Goal: Communication & Community: Answer question/provide support

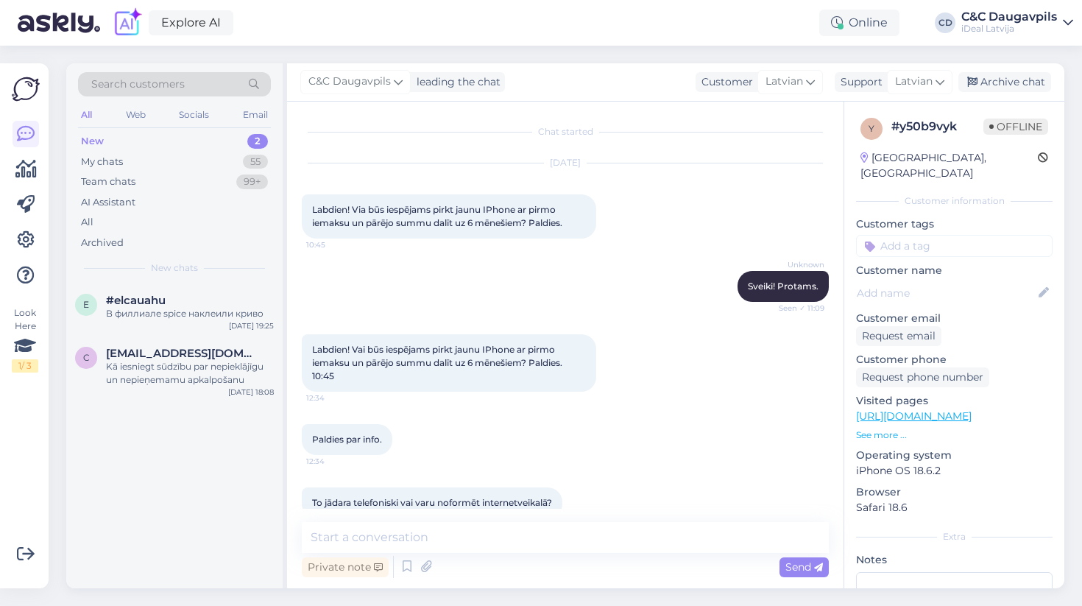
scroll to position [603, 0]
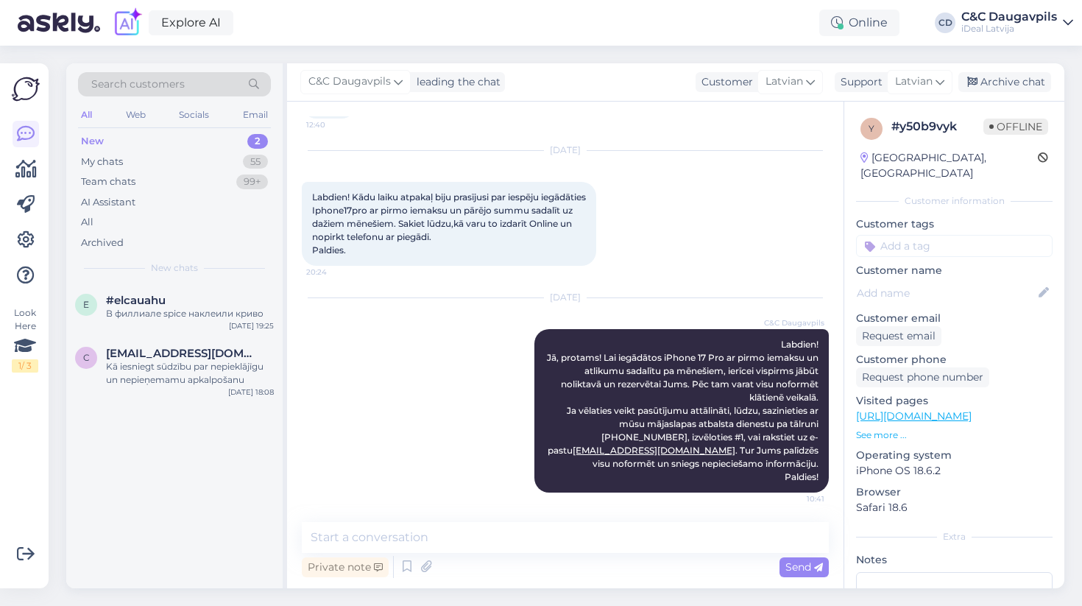
click at [152, 150] on div "New 2" at bounding box center [174, 141] width 193 height 21
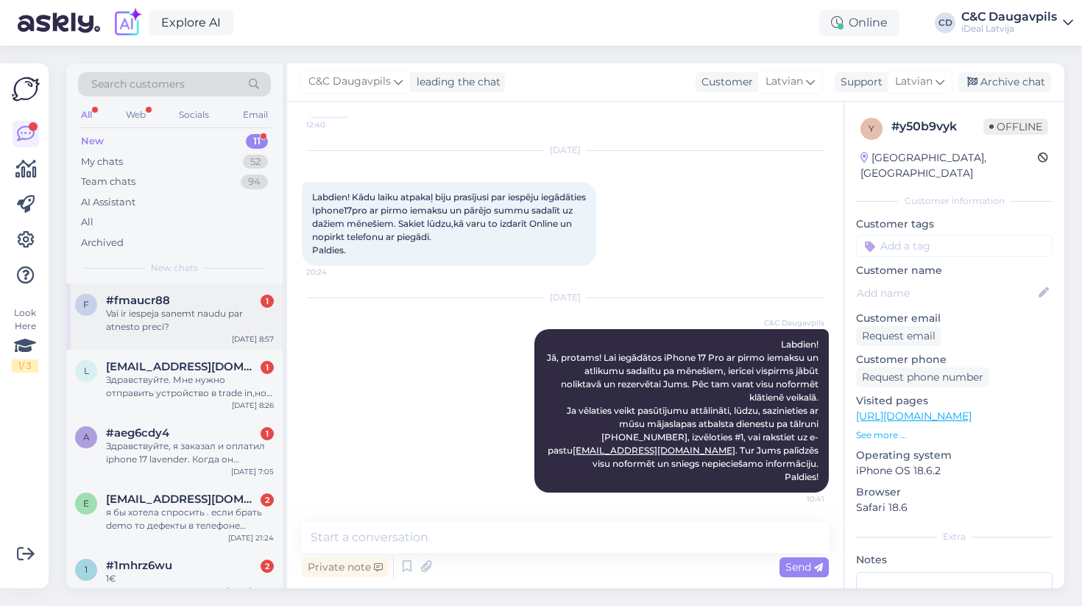
click at [188, 335] on div "f #fmaucr88 1 Vai ir iespeja sanemt naudu par atnesto preci? [DATE] 8:57" at bounding box center [174, 316] width 216 height 66
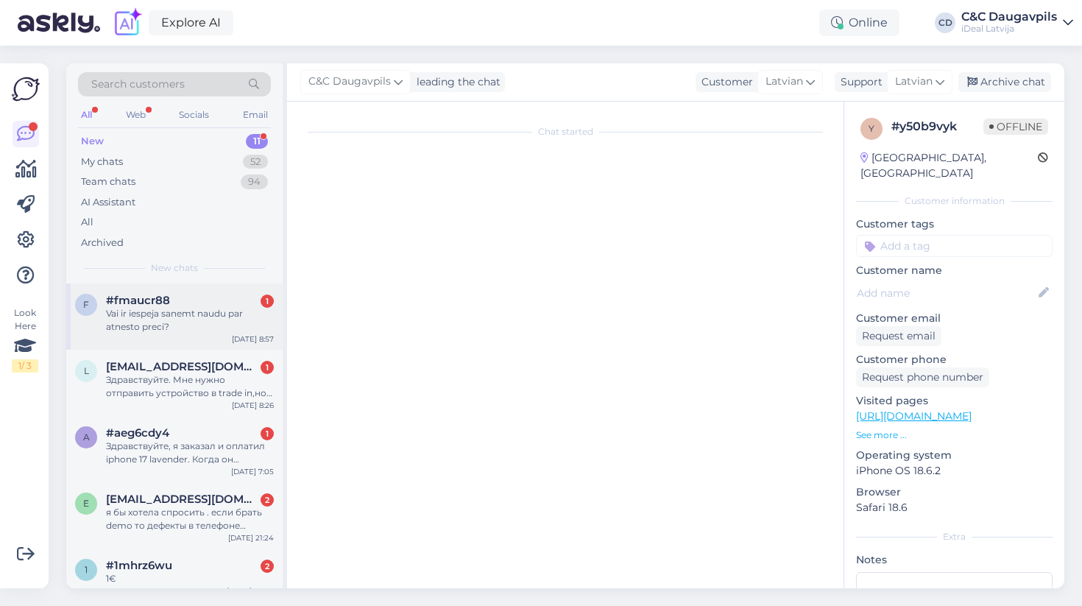
click at [193, 300] on div "#fmaucr88 1" at bounding box center [190, 300] width 168 height 13
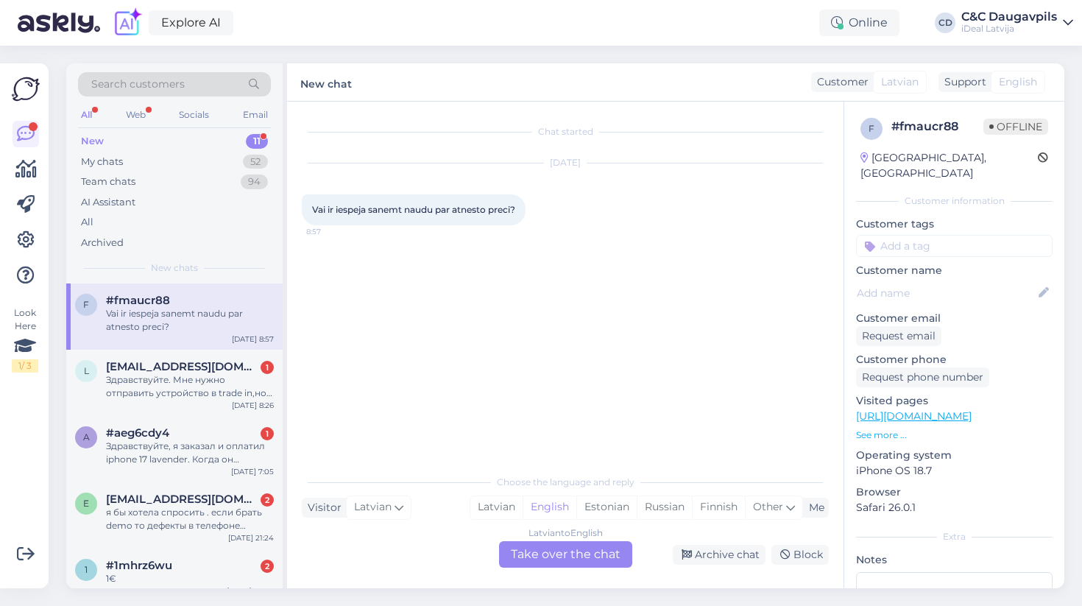
click at [536, 551] on div "Latvian to English Take over the chat" at bounding box center [565, 554] width 133 height 26
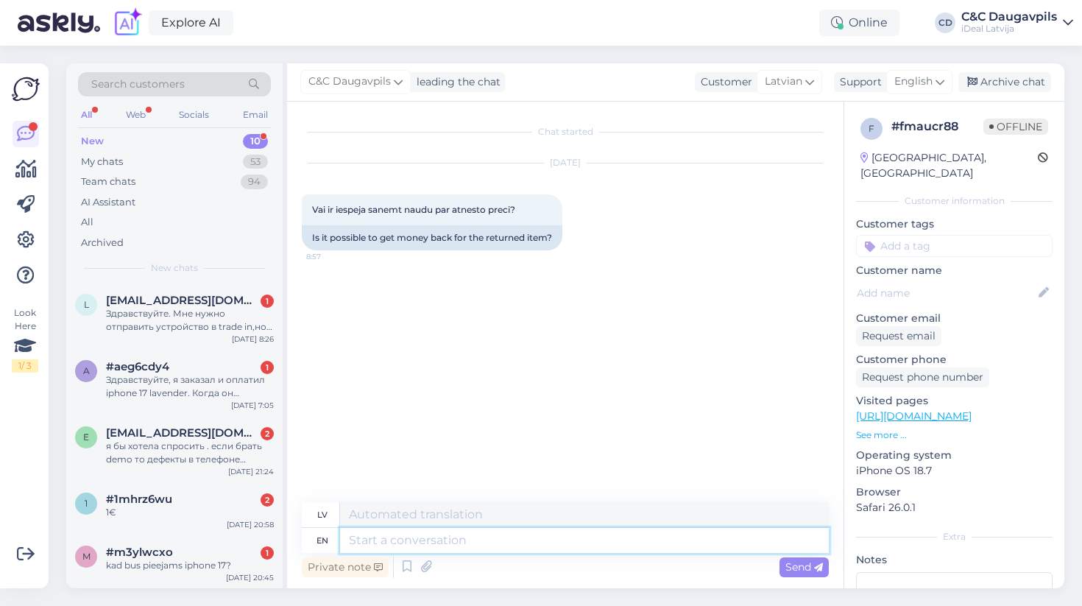
click at [362, 545] on textarea at bounding box center [584, 540] width 489 height 25
type textarea "L"
type textarea "Labdien,"
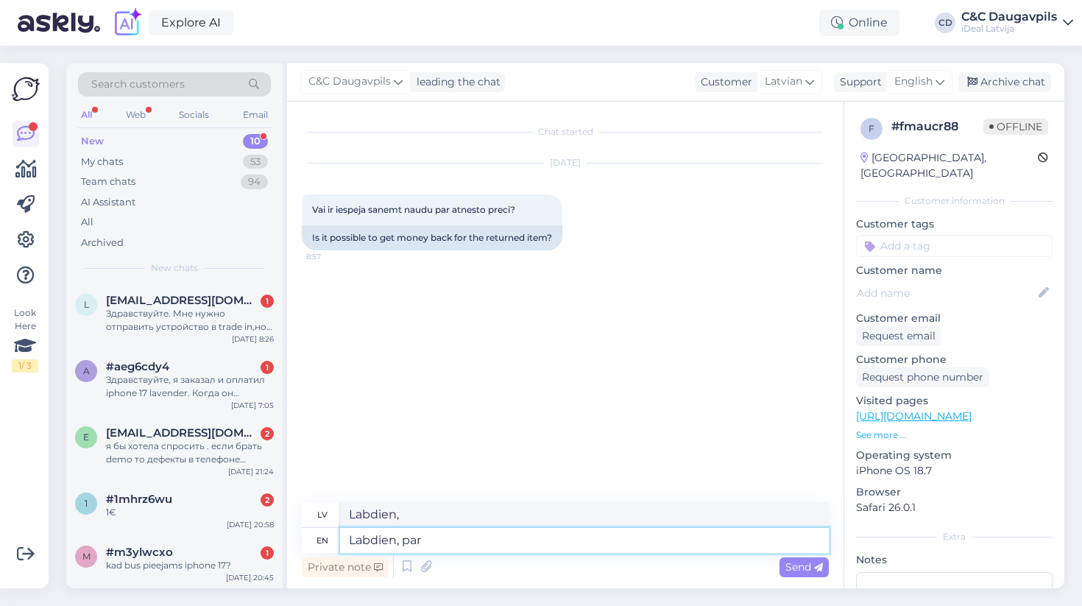
type textarea "Labdien, par"
type textarea "Labdien, par [PERSON_NAME]"
type textarea "Labdien, par jūsu nodo"
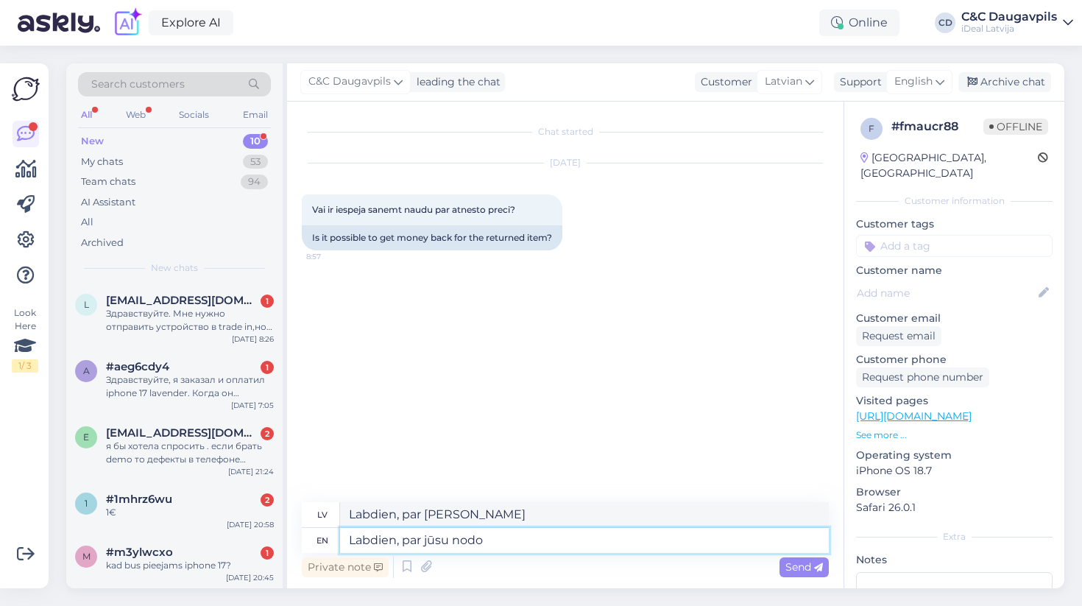
type textarea "Labdien, par jūsu nodo"
type textarea "Labdien, par jūsu nodot'"
type textarea "Labdien, par jūsu nodot"
type textarea "Labdien, par jūsu nodotām"
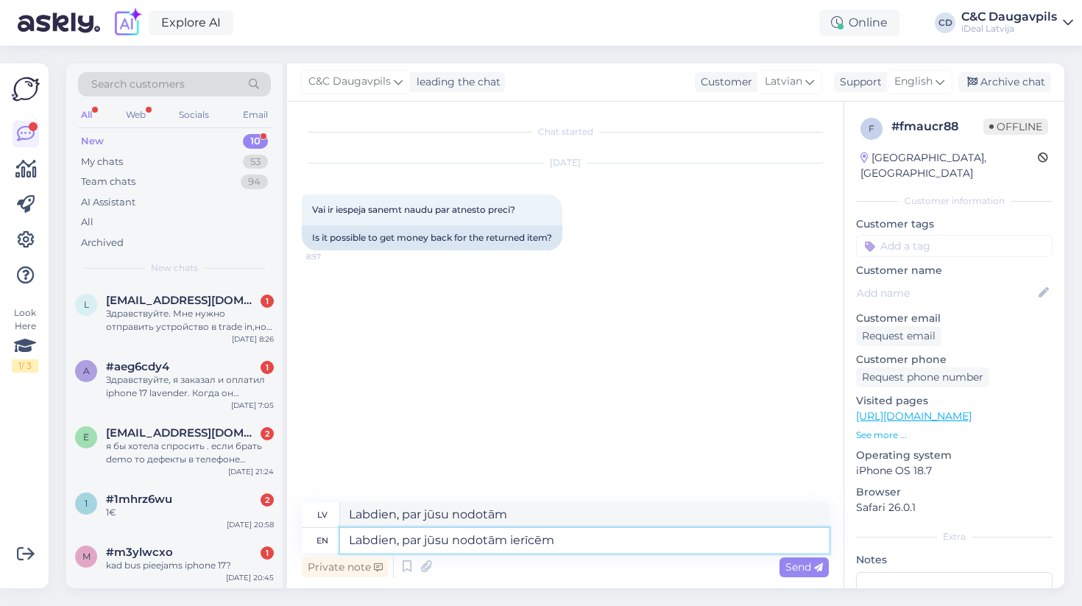
type textarea "Labdien, par jūsu nodotām ierīcēm"
type textarea "Labdien, par jūsu nodotajām ierīcēm"
type textarea "Labdien, par jūsu nodotām ierīcēm m'"
type textarea "Labdien, par jūsu nodotajām ierīcēm m"
type textarea "Labdien, par jūsu nodotām ierīcēm mē"
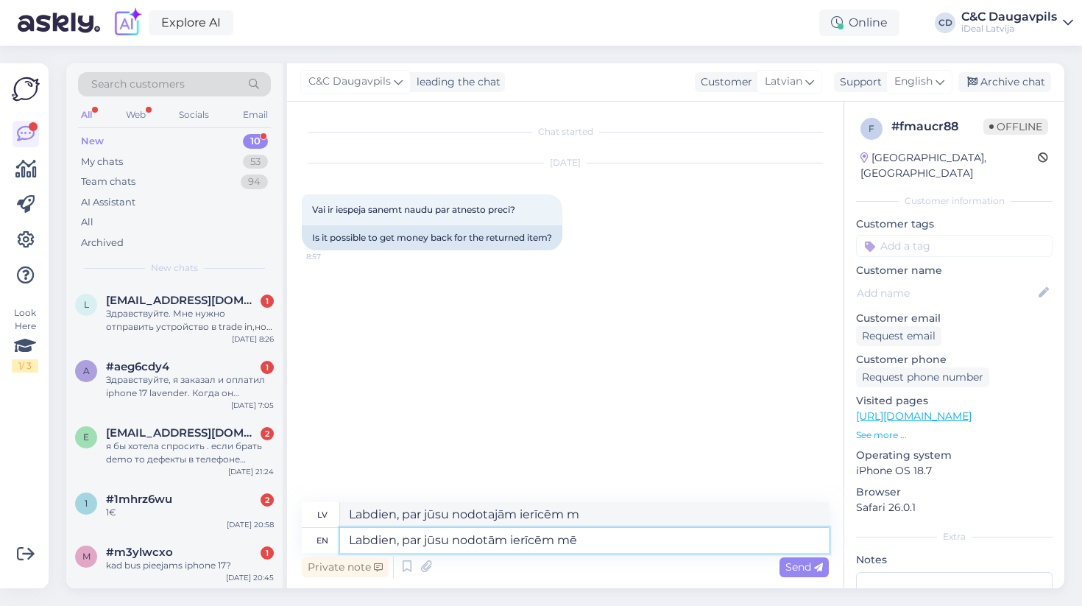
type textarea "Labdien, par jūsu nodotajām ierīcēm mē"
type textarea "Labdien, par jūsu nodotām ierīcēm mēs"
type textarea "Labdien, par jūsu nosūtītajām ierīcēm"
type textarea "Labdien, par jūsu nodotām ierīcēm mēs varam"
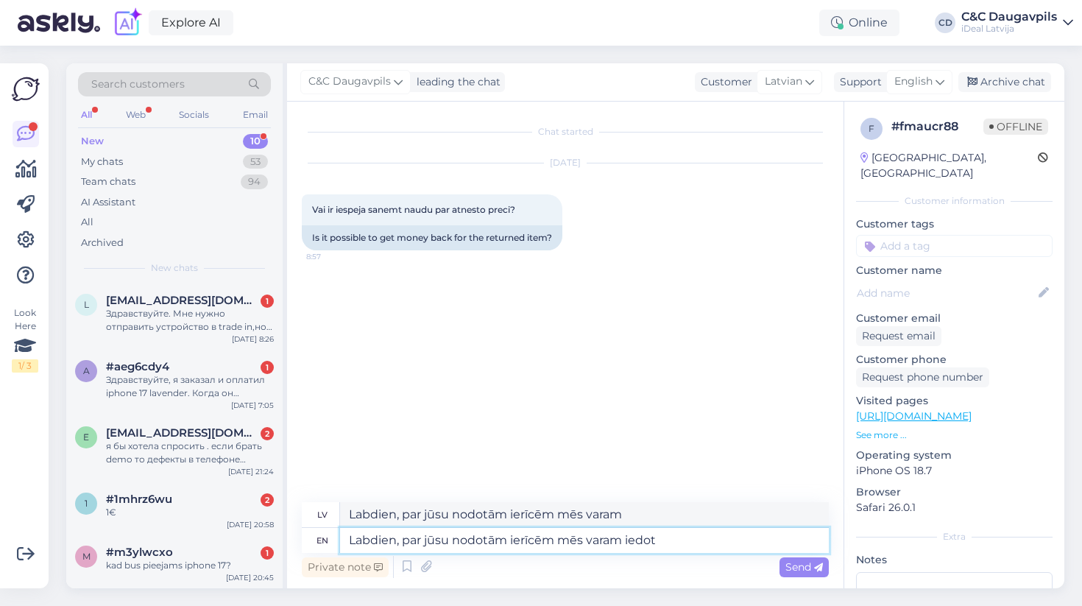
type textarea "Labdien, par jūsu nodotām ierīcēm mēs varam iedot"
type textarea "Labdien, par jūsu nodotām ierīcēm varam iedot"
type textarea "Labdien, par jūsu nodotām ierīcēm mēs varam ideou dāvanu"
type textarea "Labdien, par jūsu nodotajām ierīcēm mēs varam ideou dāvanu"
type textarea "Labdien, par jūsu nodotām ierīcēm mēs varam ideou dāvanu karti"
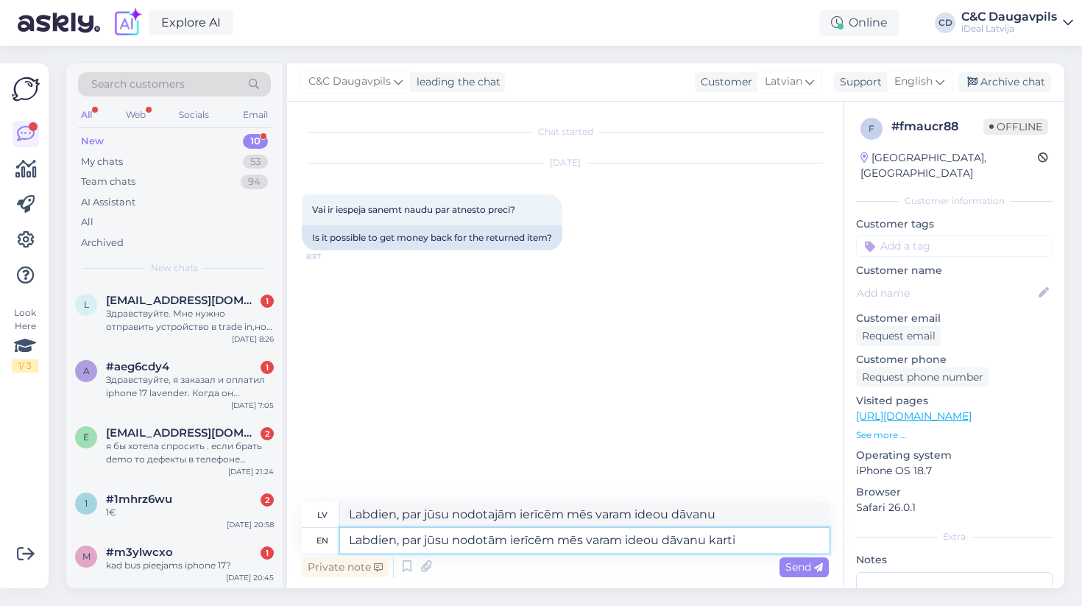
type textarea "Labdien, par jūsu nodotajām ierīcēm mēs varam ideou dāvanu karti"
click at [646, 545] on textarea "Labdien, par jūsu nodotām ierīcēm mēs varam ideou dāvanu karti" at bounding box center [584, 540] width 489 height 25
type textarea "Labdien, par jūsu nodotām ierīcēm mēs varam idou dāvanu karti"
type textarea "Labdien, par jūsu nodotajām ierīcēm mēs varam idou dāvanu karti"
type textarea "Labdien, par jūsu nodotām ierīcēm mēs varam idoou dāvanu karti"
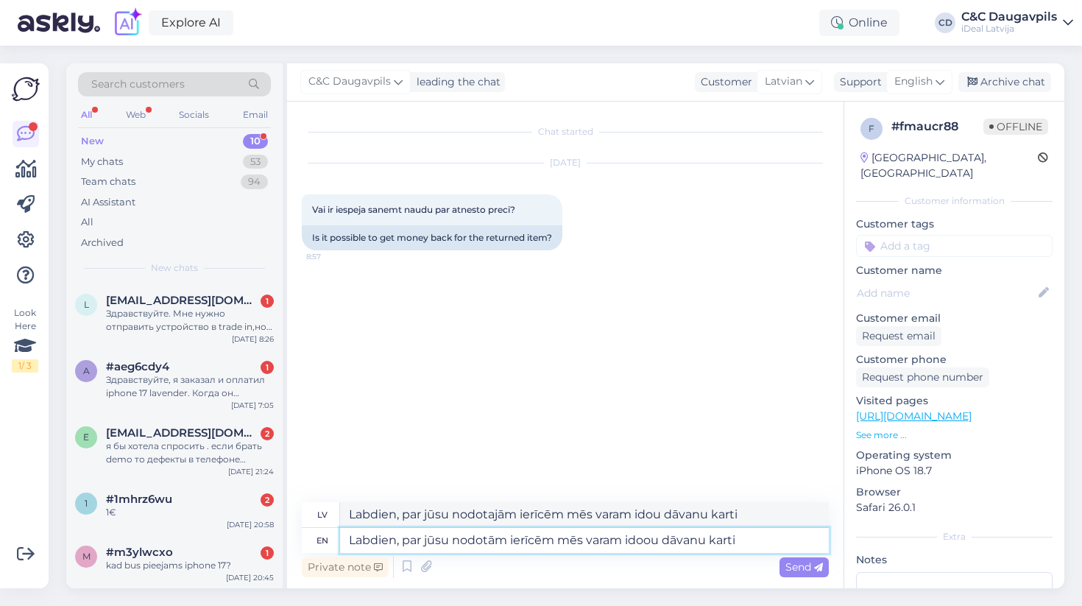
click at [651, 542] on textarea "Labdien, par jūsu nodotām ierīcēm mēs varam idoou dāvanu karti" at bounding box center [584, 540] width 489 height 25
type textarea "Labdien, par jūsu nodotajām ierīcēm mēs varam idoou dāvanu karti"
click at [665, 542] on textarea "Labdien, par jūsu nodotām ierīcēm mēs varam idoou dāvanu karti" at bounding box center [584, 540] width 489 height 25
type textarea "Labdien, par jūsu nodotām ierīcēm mēs varam idoodāvanu karti"
type textarea "Labdien, par jūsu nodotajām ierīcēm varam idoodāvanu karti"
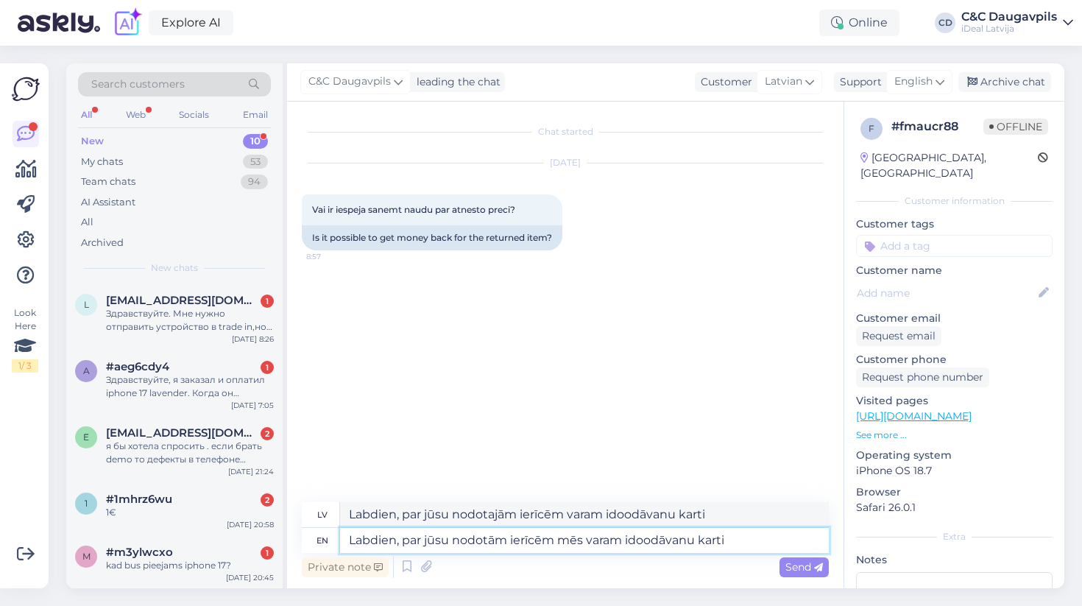
type textarea "Labdien, par jūsu nodotām ierīcēm mēs varam idodāvanu karti"
type textarea "Labdien, par jūsu nodotajām ierīcēm varam idodāvanu karti"
type textarea "Labdien, par jūsu nodotām ierīcēm mēs varam idotdāvanu karti"
type textarea "Labdien, par jūsu nodotajām ierīcēm varam idotdāvanu karti"
click at [634, 539] on textarea "Labdien, par jūsu nodotām ierīcēm mēs varam idotdāvanu karti" at bounding box center [584, 540] width 489 height 25
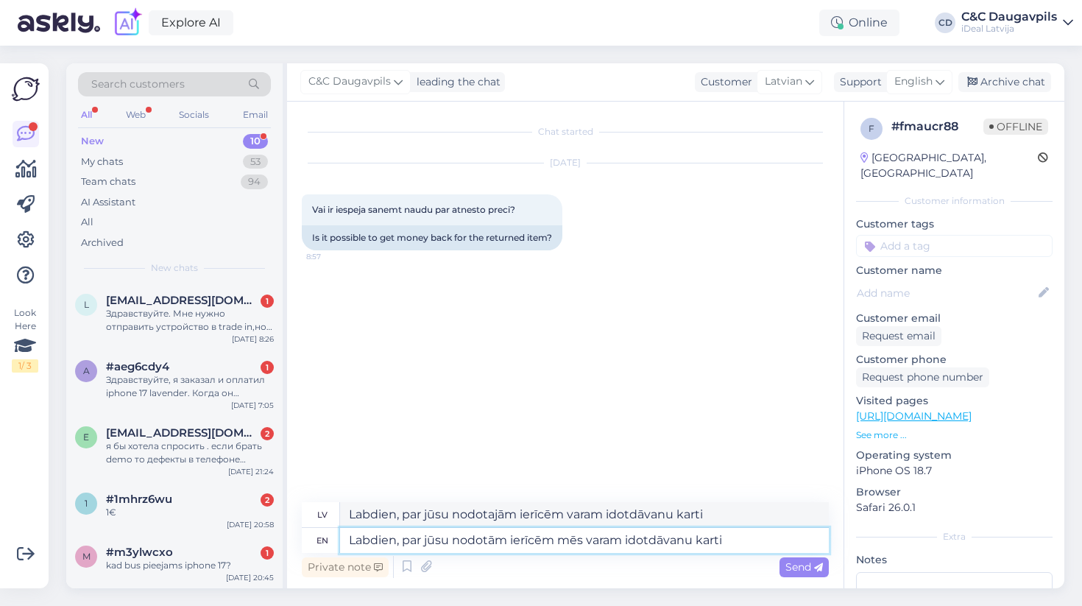
type textarea "Labdien, par jūsu nodotām ierīcēm mēs varam iotdāvanu karti"
type textarea "Labdien, par jūsu nodotajām ierīcēm varam iotdāvanu karti"
type textarea "Labdien, par jūsu nodotām ierīcēm mēs varam iedotdāvanu karti"
type textarea "Labdien, par jūsu nodotajām ierīcēm varam iedotdāvanu karti"
click at [659, 543] on textarea "Labdien, par jūsu nodotām ierīcēm mēs varam iedotdāvanu karti" at bounding box center [584, 540] width 489 height 25
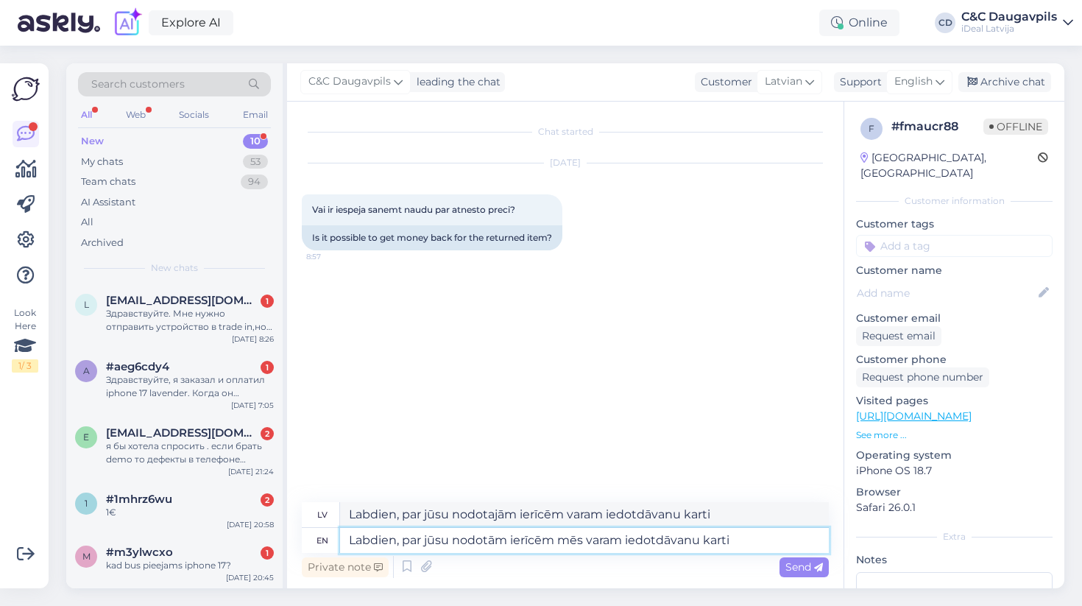
click at [659, 543] on textarea "Labdien, par jūsu nodotām ierīcēm mēs varam iedotdāvanu karti" at bounding box center [584, 540] width 489 height 25
type textarea "Labdien, par jūsu nodotām ierīcēm mēs varam iedot dāvanu karti"
click at [765, 545] on textarea "Labdien, par jūsu nodotām ierīcēm mēs varam iedot dāvanu karti" at bounding box center [584, 540] width 489 height 25
type textarea "Labdien, par jūsu nodotajām ierīcēm varam iedot dāvanu karti"
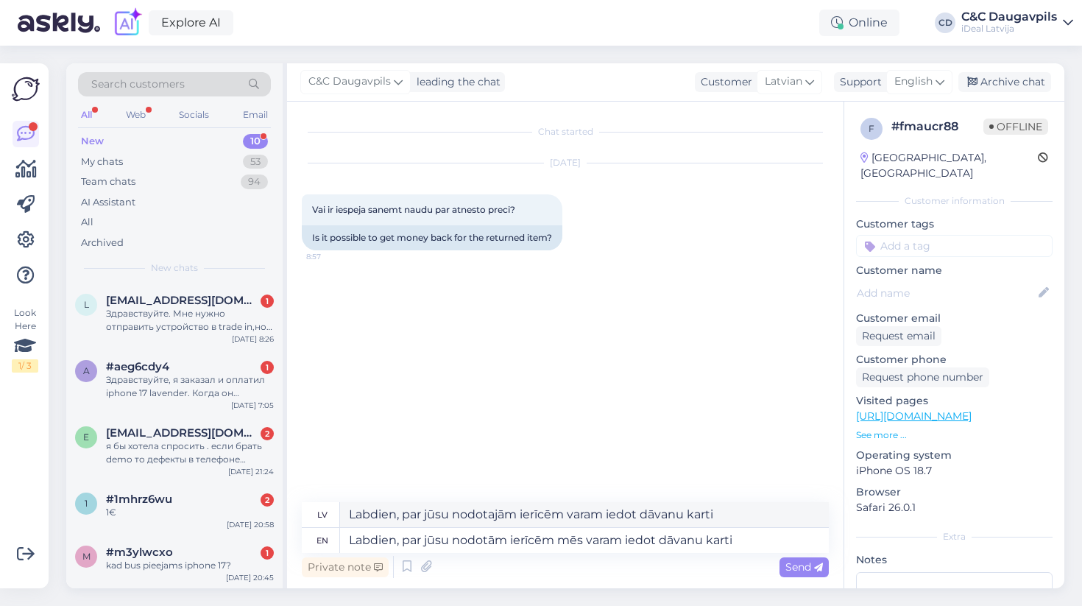
click at [622, 500] on div "Chat started [DATE] Vai ir iespeja sanemt naudu par atnesto preci? 8:57 Is it p…" at bounding box center [565, 345] width 556 height 486
drag, startPoint x: 622, startPoint y: 500, endPoint x: 669, endPoint y: 500, distance: 47.1
click at [669, 500] on div "Chat started [DATE] Vai ir iespeja sanemt naudu par atnesto preci? 8:57 Is it p…" at bounding box center [565, 345] width 556 height 486
click at [624, 537] on textarea "Labdien, par jūsu nodotām ierīcēm mēs varam iedot dāvanu karti" at bounding box center [584, 540] width 489 height 25
type textarea "Labdien, par jūsu nodotām ierīcēm mēs va iedot dāvanu karti"
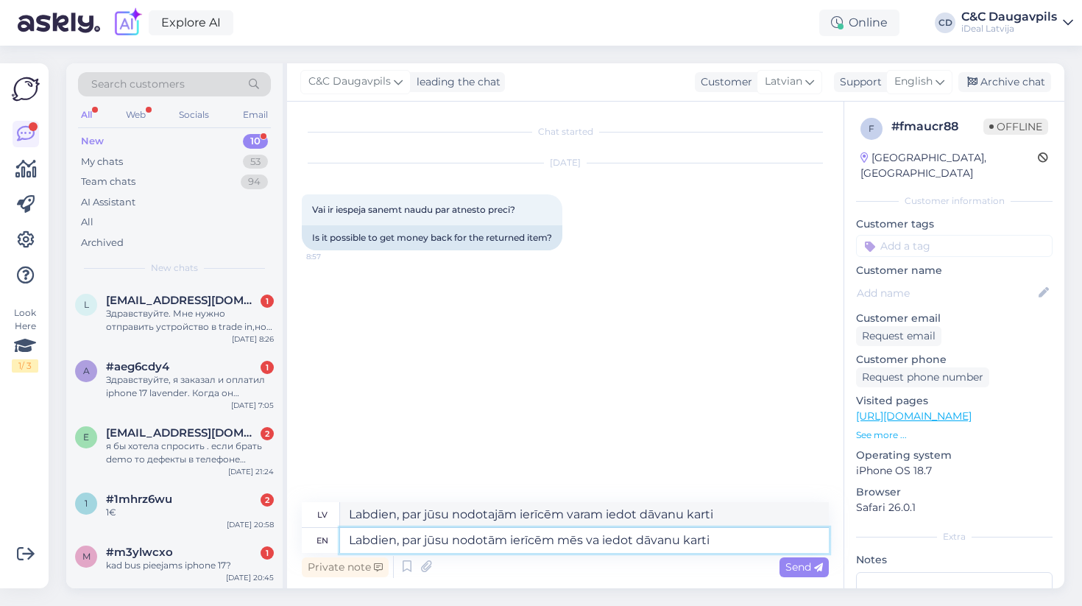
type textarea "Labdien, par jūsu nodotajām ierīcēm mēs varam iedot dāvanu karti"
type textarea "Labdien, par jūsu nodotām ierīcēm mēs v iedot dāvanu karti"
type textarea "Labdien, par jūsu nodotajām ierīcēm mēs var iedot dāvanu karti"
type textarea "Labdien, par jūsu nodotām ierīcēm mēs iedot dāvanu karti"
type textarea "Labdien, par jūsu nodotajām ierīcēm mēs iedot dāvanu karti"
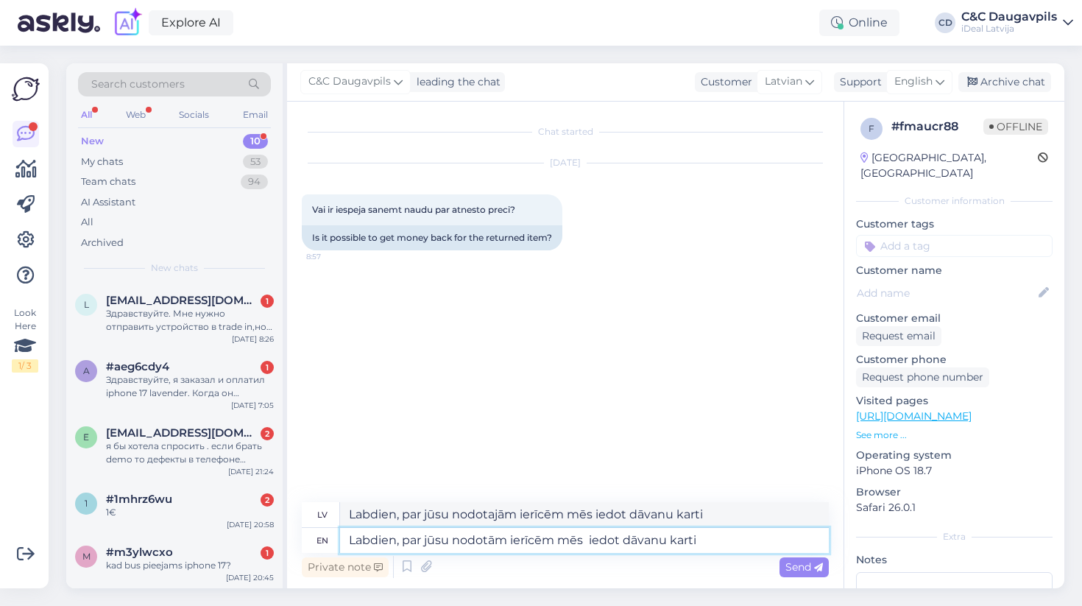
type textarea "Labdien, par jūsu nodotām ierīcēm mēs p iedot dāvanu karti"
type textarea "Labdien, par jūsu nodotajām ierīcēm mēs p iedot dāvanu karti"
type textarea "Labdien, par jūsu nodotām ierīcēm mēs pie iedot dāvanu karti"
type textarea "Labdien, par jūsu nodotajām ierīcēm mēs pi iedot dāvanu karti"
type textarea "Labdien, par jūsu nodotām ierīcēm mēs pied iedot dāvanu karti"
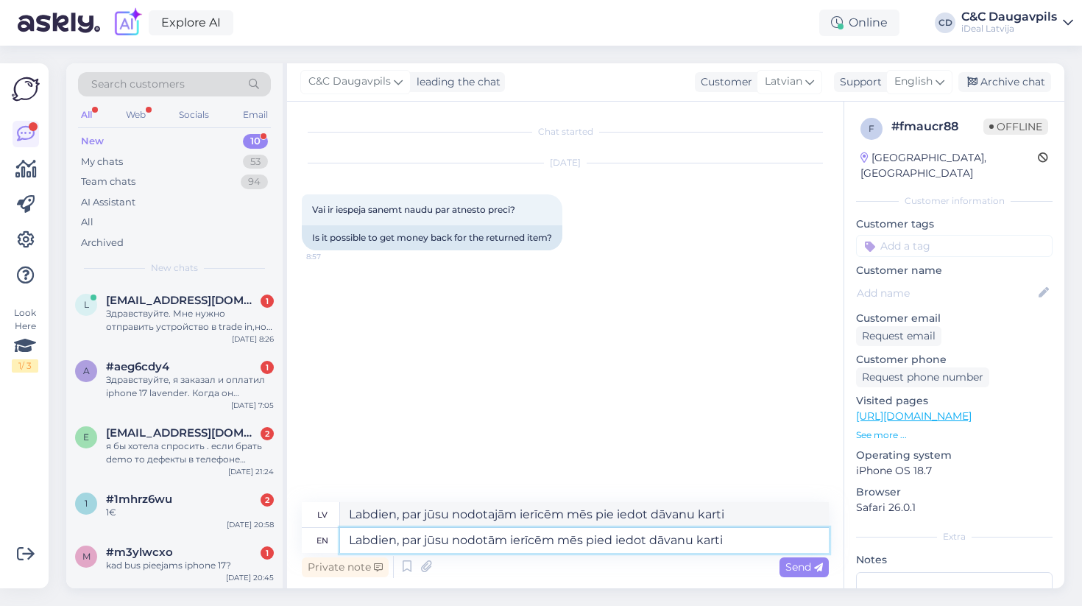
type textarea "Labdien, par jūsu nodotajām ierīcēm mēs piedām iedot dāvanu karti"
type textarea "Labdien, par jūsu nodotām ierīcēm mēs piedā iedot dāvanu karti"
type textarea "Labdien, par jūsu nodotajām ierīcēm mēs piedāva iedot dāvanu karti"
type textarea "Labdien, par jūsu nodotām ierīcēm mēs piedāv iedot dāvanu karti"
type textarea "Labdien, par jūsu nodotajām ierīcēm dāvanu karti"
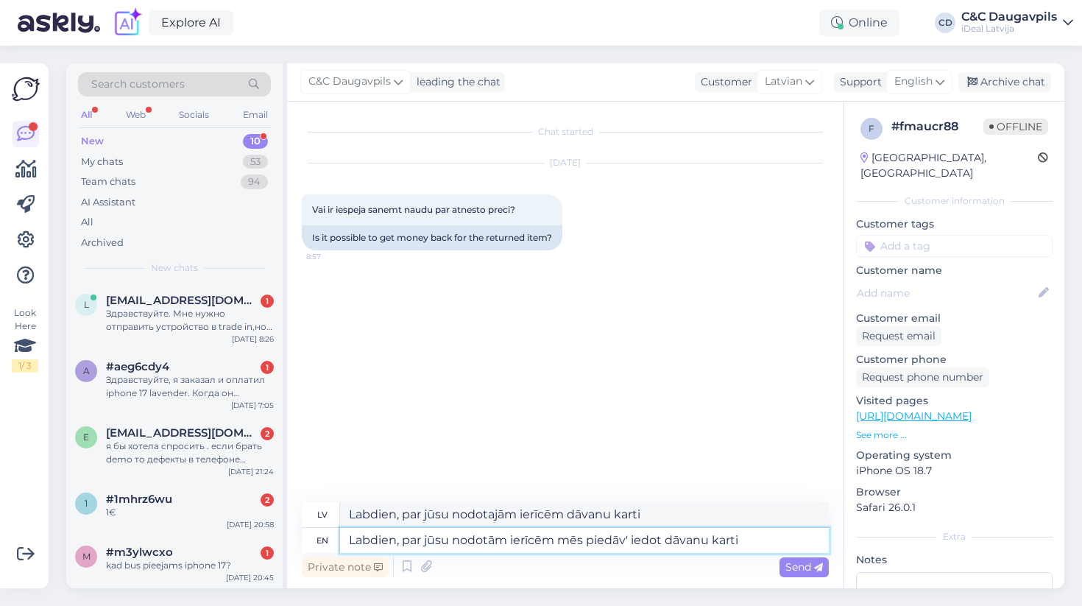
type textarea "Labdien, par jūsu nodotām ierīcēm mēs piedāvā iedot dāvanu karti"
type textarea "Labdien, par jūsu nodotajām ierīcēm dāvanu karti"
type textarea "Labdien, par jūsu nodotām ierīcēm mēs piedāvāja iedot dāvanu karti"
type textarea "Labdien, par jūsu nodotajām ierīcēm mēs piedāvājam iedot dāvanu karti"
type textarea "Labdien, par jūsu nodotām ierīcēm mēs piedāvājan iedot dāvanu karti"
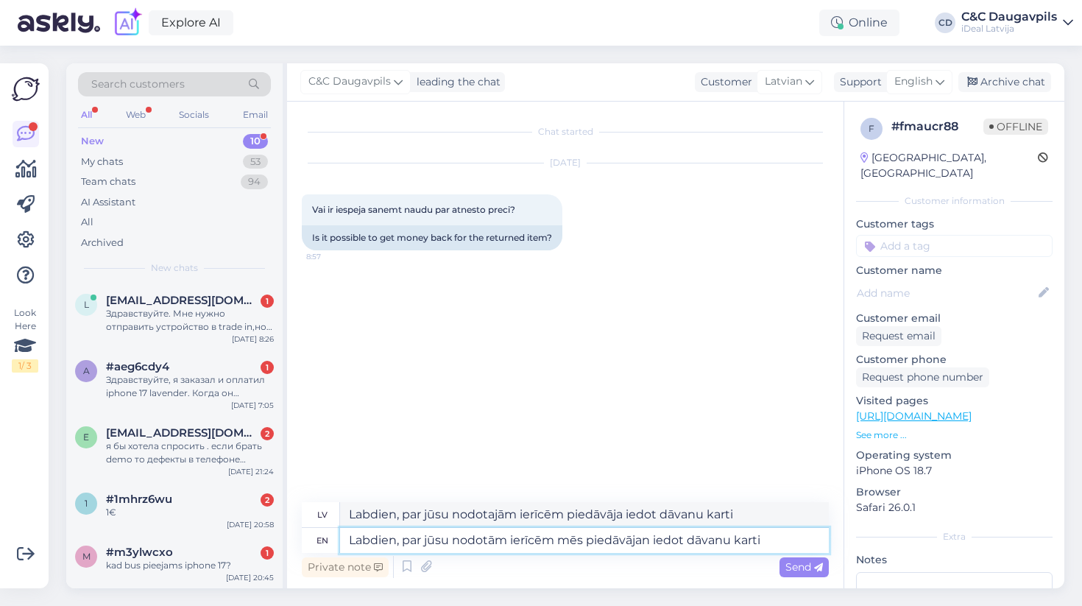
type textarea "Labdien, par jūsu nodotajām ierīcēm mēs piedāvājam iedot dāvanu karti"
type textarea "Labdien, par jūsu nodotām ierīcēm mēs piedāvāja iedot dāvanu karti"
type textarea "Labdien, par jūsu nodotajām ierīcēm piedāvāja iedot dāvanu karti"
type textarea "Labdien, par jūsu nodotām ierīcēm mēs piedāvājam iedot dāvanu karti"
type textarea "Labdien, par jūsu nodotajām ierīcēm piedāvājam iedot dāvanu karti"
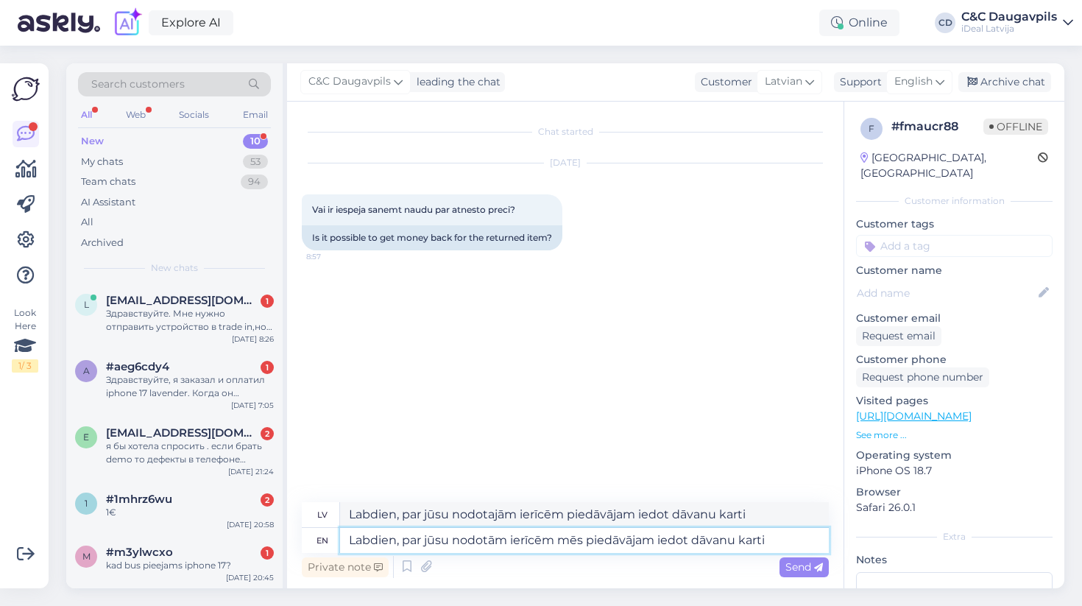
click at [695, 539] on textarea "Labdien, par jūsu nodotām ierīcēm mēs piedāvājam iedot dāvanu karti" at bounding box center [584, 540] width 489 height 25
type textarea "Labdien, par jūsu nodotām ierīcēm mēs piedāvājam ieddāvanu karti"
type textarea "Labdien, par jūsu nodotajām ierīcēm piedāvājam iedodāvanu karti"
type textarea "Labdien, par jūsu nodotām ierīcēm mēs piedāvājam idāvanu karti"
type textarea "Labdien, par jūsu nodotajām ierīcēm piedāvājam idāvanu karti"
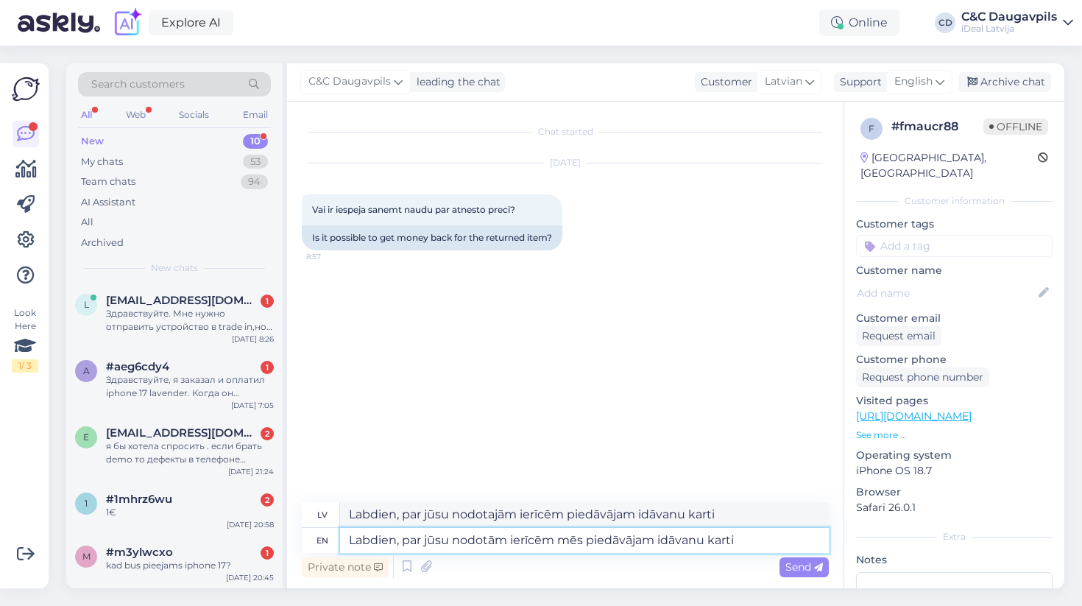
type textarea "Labdien, par jūsu nodotām ierīcēm mēs piedāvājam dāvanu karti"
type textarea "Labdien, par jūsu nodotajām ierīcēm piedāvājam dāvanu karti"
click at [752, 541] on textarea "Labdien, par jūsu nodotām ierīcēm mēs piedāvājam dāvanu karti" at bounding box center [584, 540] width 489 height 25
type textarea "Labdien, par jūsu nodotām ierīcēm mēs piedāvājam dāvanu karti,"
type textarea "Labdien, par jūsu nodotajām ierīcēm piedāvājam dāvanu karti,"
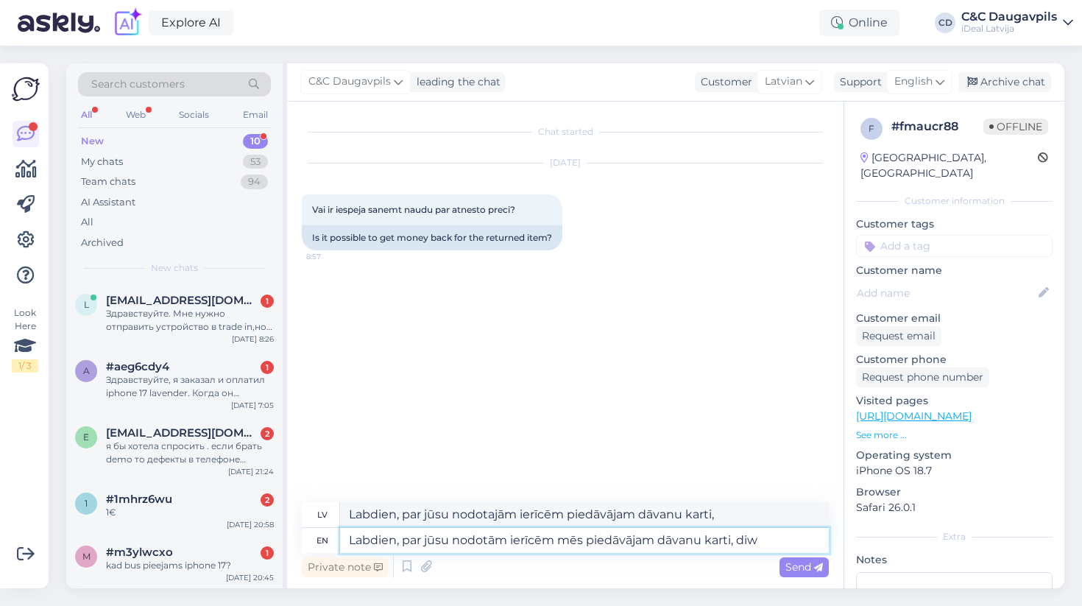
type textarea "Labdien, par jūsu nodotām ierīcēm mēs piedāvājam dāvanu karti, di"
type textarea "Labdien, par jūsu nodotajām ierīcēm piedāvājam dāvanu karti, diw"
type textarea "Labdien, par jūsu nodotām ierīcēm mēs piedāvājam dāvanu karti, diemž"
type textarea "Labdien, par jūsu nodotajām ierīcēm piedāvājam dāvanu karti, diem"
type textarea "Labdien, par jūsu nodotām ierīcēm mēs piedāvājam dāvanu karti, diemžēl"
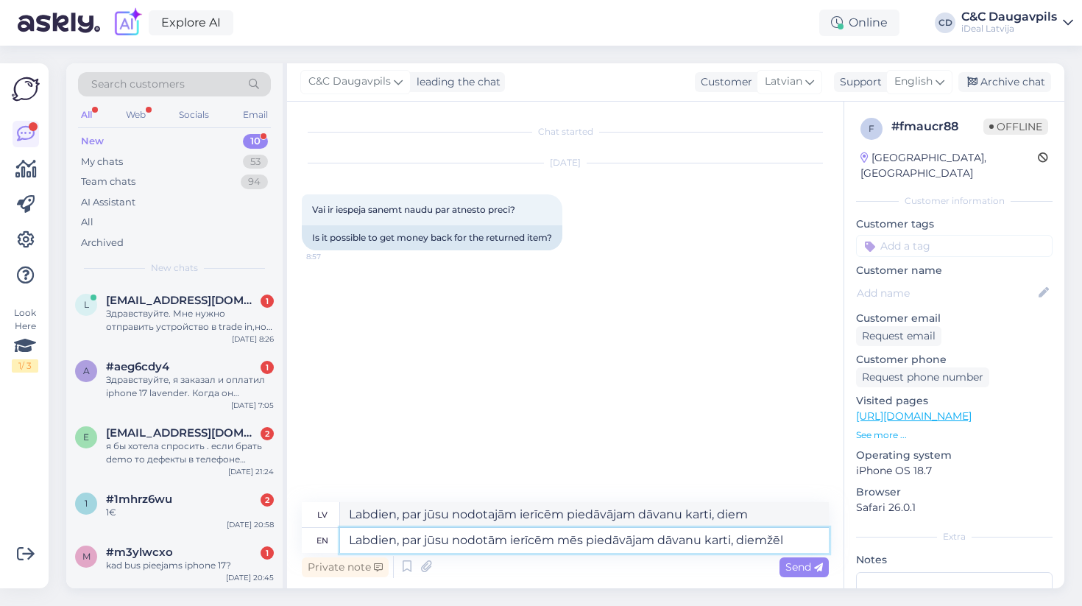
type textarea "Labdien, par jūsu nodotajām ierīcēm piedāvājam dāvanu karti, diemžēl"
type textarea "Labdien, par jūsu nodotām ierīcēm mēs piedāvājam dāvanu karti, diemžēl uz"
type textarea "Labdien, par jūsu nodotajām ierīcēm piedāvājam dāvanu karti, diemžēl uz"
type textarea "Labdien, par jūsu nodotām ierīcēm mēs piedāvājam dāvanu karti, [GEOGRAPHIC_DATA]"
type textarea "Labdien, par jūsu nodotajām ierīcēm piedāvājam dāvanu karti, diemžēl"
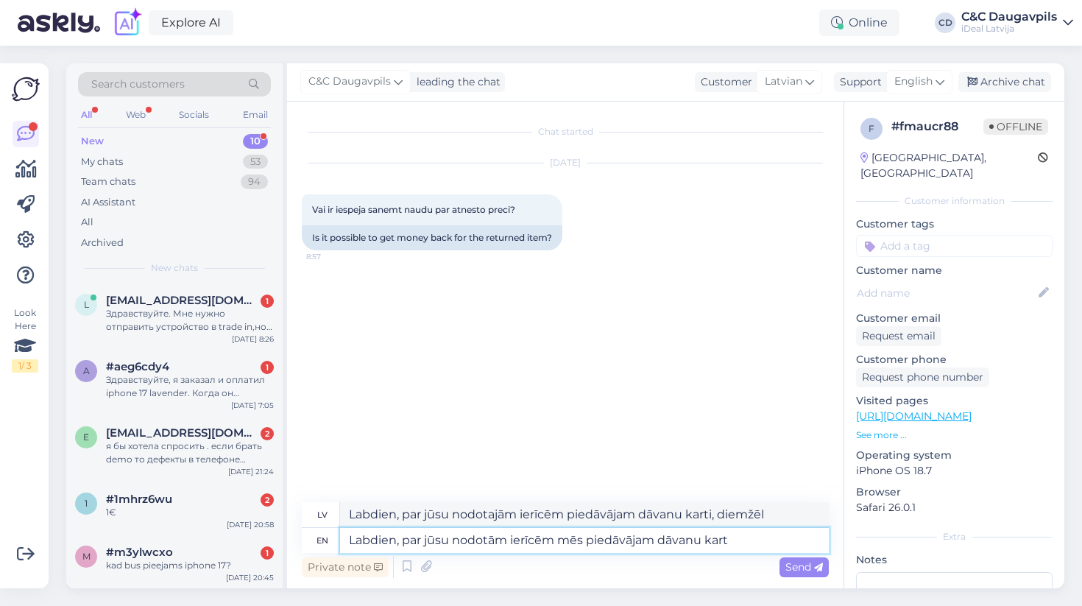
type textarea "Labdien, par jūsu nodotām ierīcēm mēs piedāvājam dāvanu kar"
type textarea "Labdien, par jūsu nodotajām ierīcēm piedāvājam dāvanu karti,"
type textarea "Labdien, par jūsu nodotām ierīcēm mēs piedāvājam dāva"
type textarea "Labdien, par jūsu nodotajām ierīcēm piedāvājam dāvanu"
type textarea "Labdien, par jūsu nodotām ierīcēm mēs piedāvā"
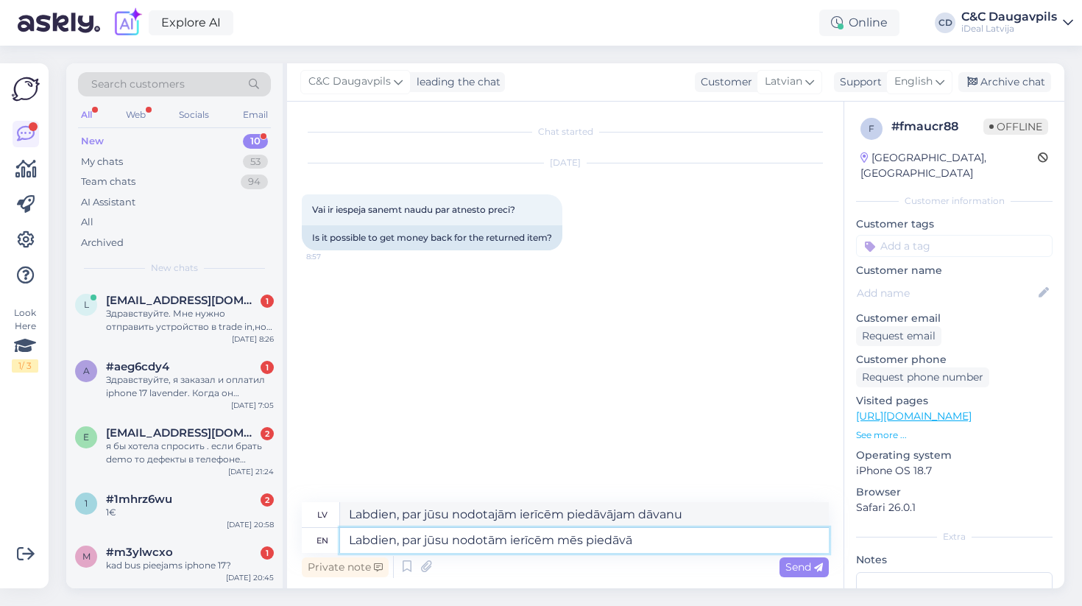
type textarea "Labdien, par jūsu nodotajām ierīcēm piedāvājam"
type textarea "Labdien, par jūsu nodotām ierīcēm"
type textarea "Labdien, par jūsu nosūtītajām ierīcēm"
type textarea "Labdien, par jūsu nodotām ierīcē"
type textarea "Labdien, par jūsu nodotajām ierīcēm"
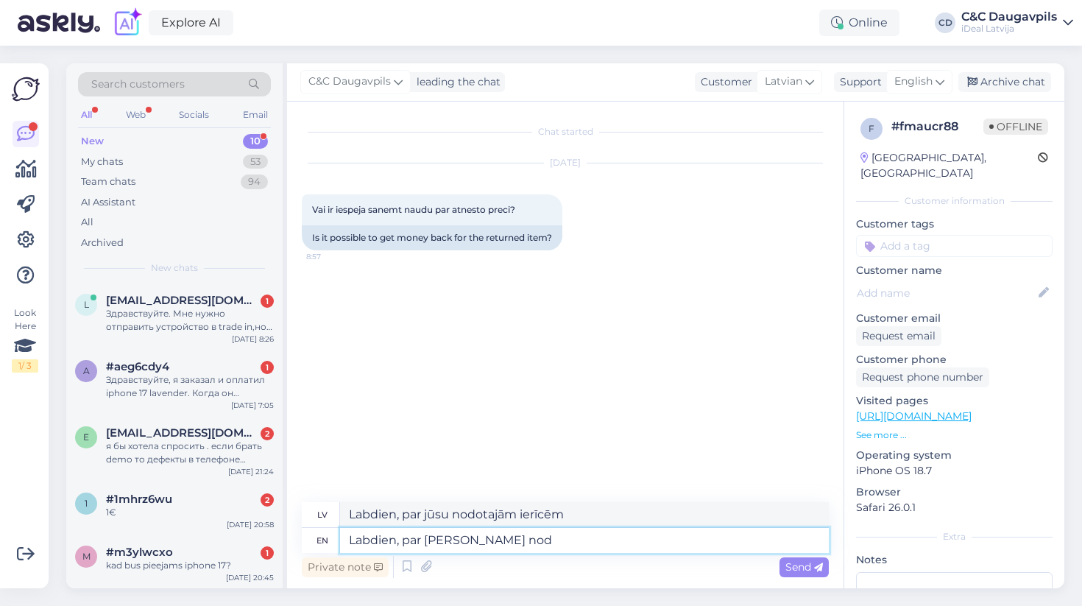
type textarea "Labdien, par jūsu no"
type textarea "Labdien, par jūsu nodotām"
type textarea "Labdien, par jū"
type textarea "Labdien, par [PERSON_NAME]"
type textarea "Labdien,"
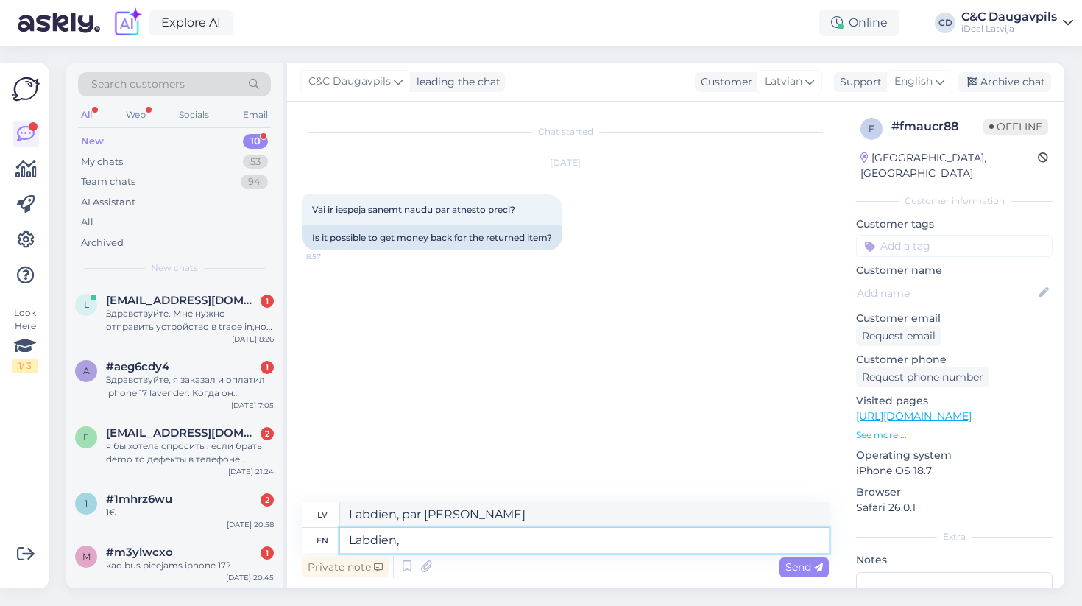
type textarea "Labdien, par"
type textarea "Labdi"
type textarea "Labdien,"
type textarea "L"
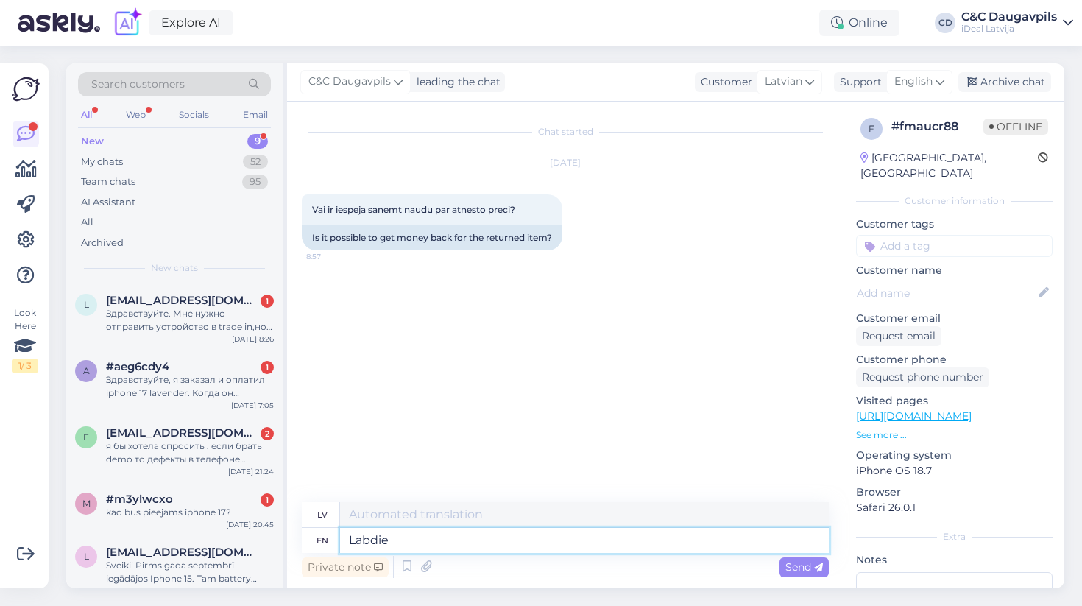
type textarea "Labdien"
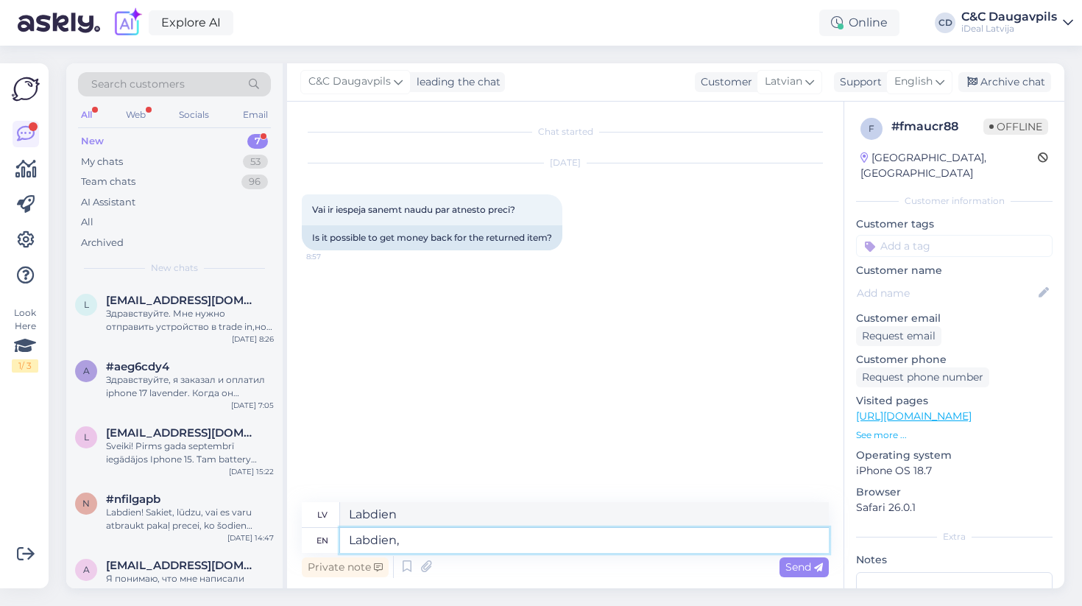
type textarea "Labdien,"
type textarea "Labdien, jūs"
type textarea "Labdien, jūs v"
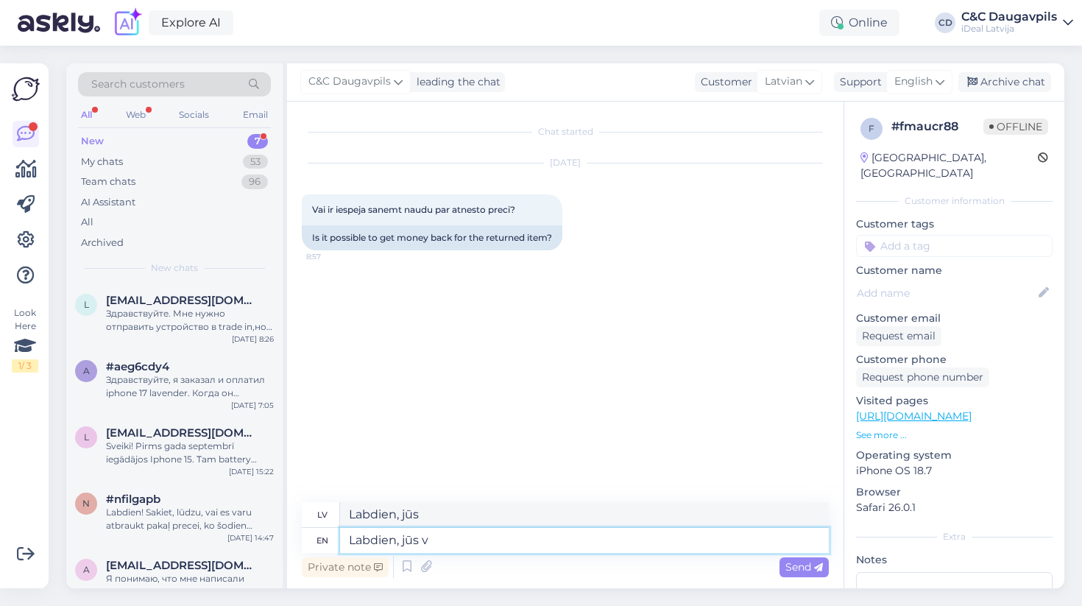
type textarea "Labdien, jūs v"
type textarea "Labdien, jūs vēlaties"
type textarea "Labdien, jūs vēlaties atgriezt"
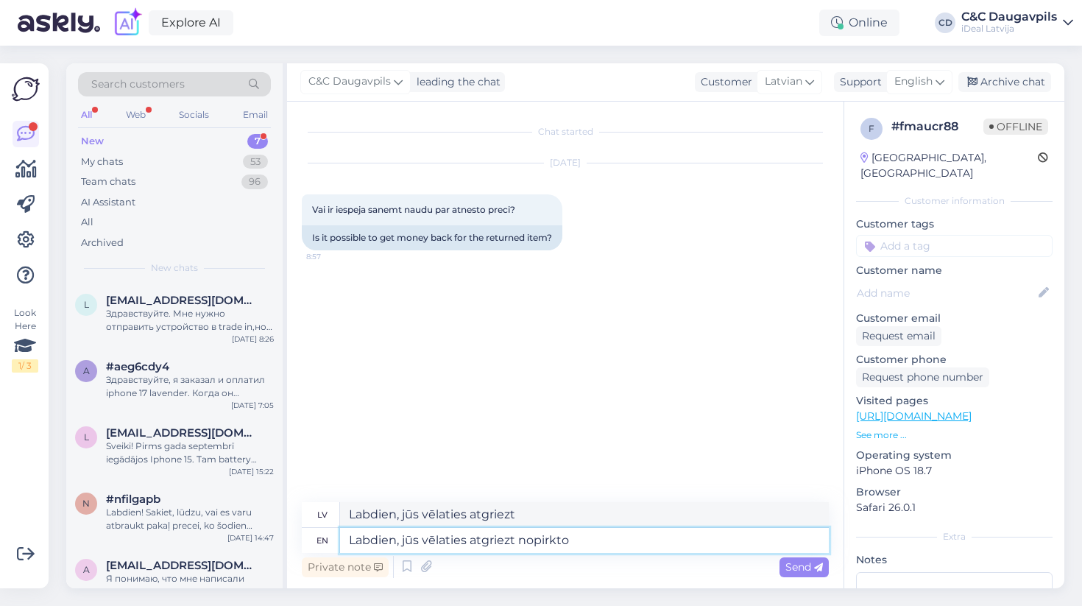
type textarea "Labdien, jūs vēlaties atgriezt nopirkto"
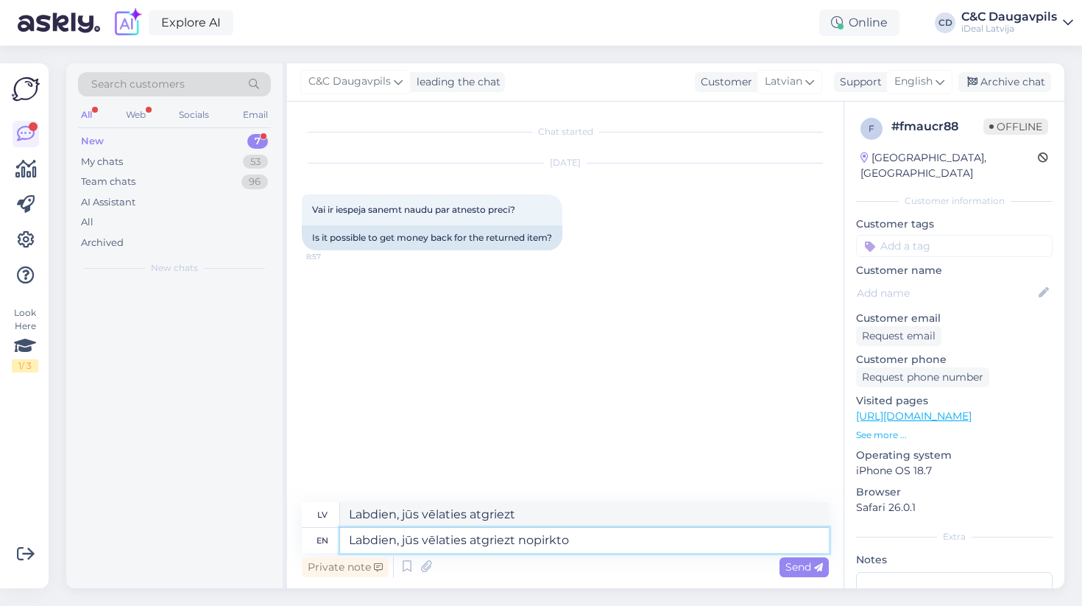
type textarea "Labdien, jūs vēlaties atgriezt nopirkto"
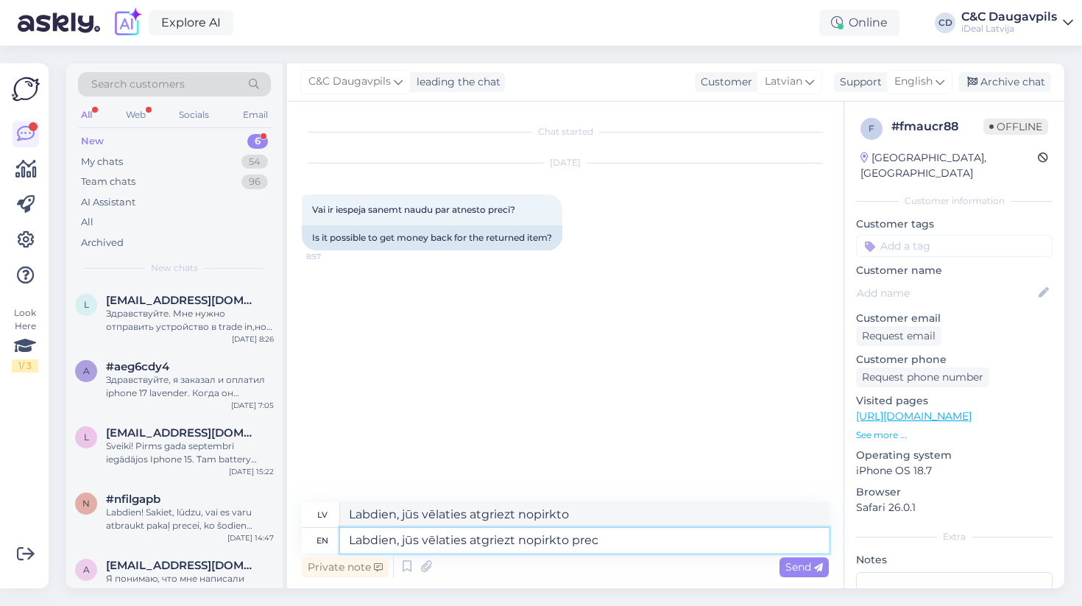
type textarea "Labdien, jūs vēlaties atgriezt nopirkto preci"
type textarea "Labdien, jūs vēlaties atgriezt nopirkto preci va"
type textarea "Labdien, jūs vēlaties atgriezt nopirkto preci vau"
type textarea "Labdien, jūs vēlaties atgriezt nopirkto preci vain"
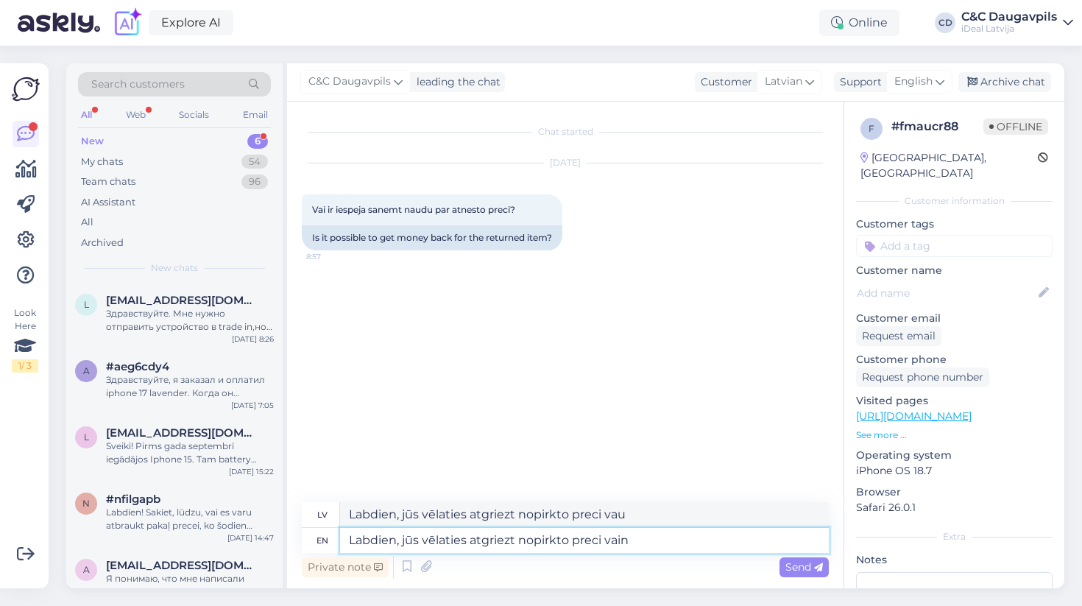
type textarea "Labdien, jūs vēlaties atgriezt nopirkto preci vain"
type textarea "Labdien, jūs vēlaties atgriezt nopirkto preci vai"
type textarea "Labdien, jūs vēlaties atgriezt nopirkto preci vai nodo"
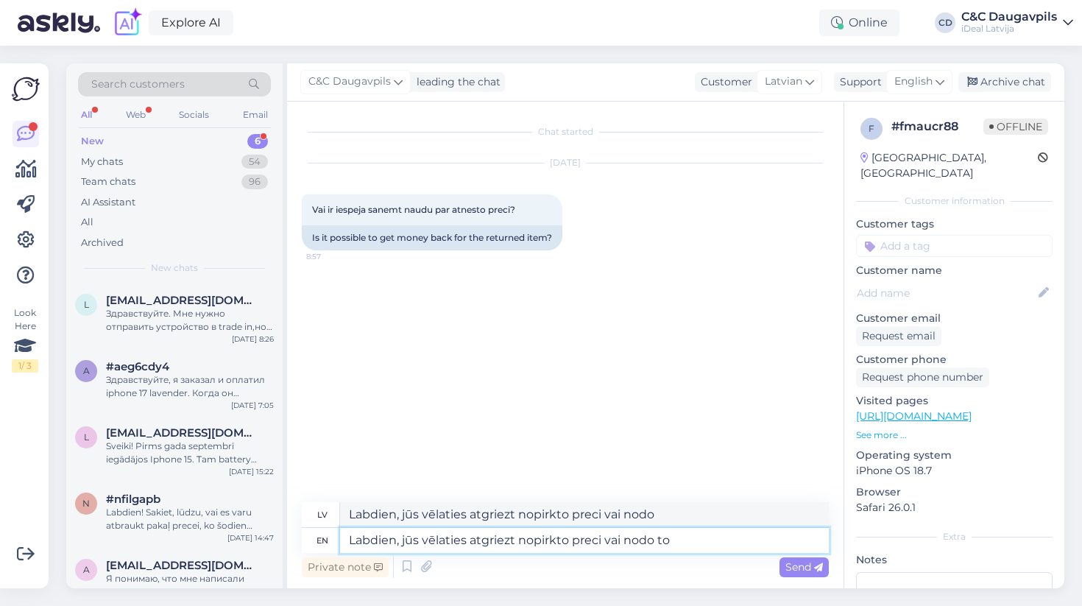
type textarea "Labdien, jūs vēlaties atgriezt nopirkto preci vai nodo to"
type textarea "Labdien, jūs vēlaties atgriezt nopirkto preci vai nodo to trade"
type textarea "Labdien, jūs vēlaties atgriezt nopirkto preci vai nodo to trade in"
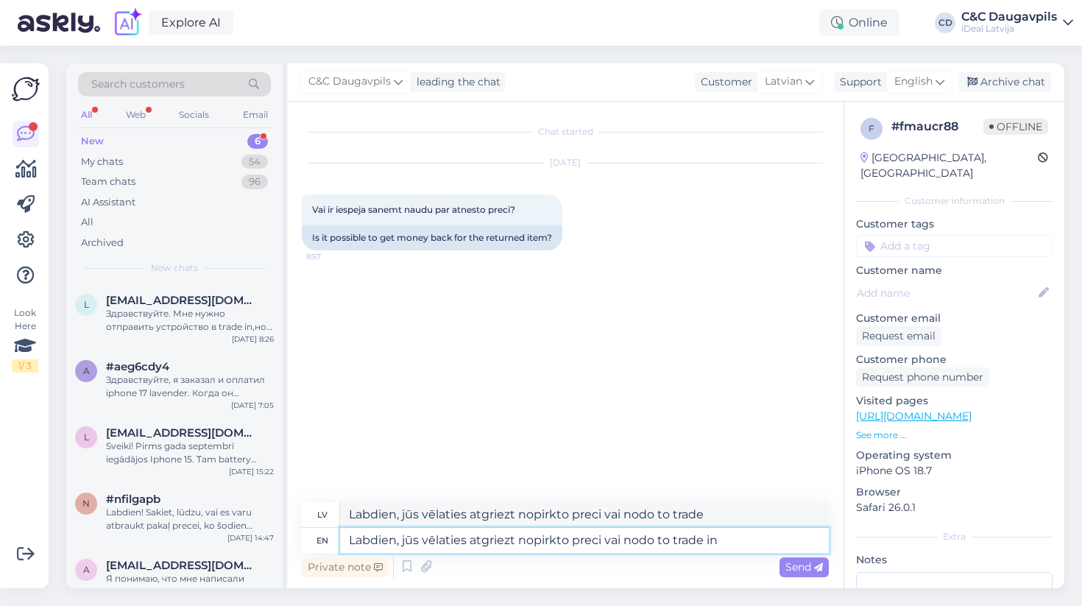
type textarea "Labdien, jūs vēlaties atgriezt nopirkto preci vai nodo to trade in"
type textarea "Labdien, jūs vēlaties atgriezt nopirkto preci vai nodo to trade in/"
type textarea "Labdien, jūs vēlaties atgriezt nopirkto preci vai nodo to trade in"
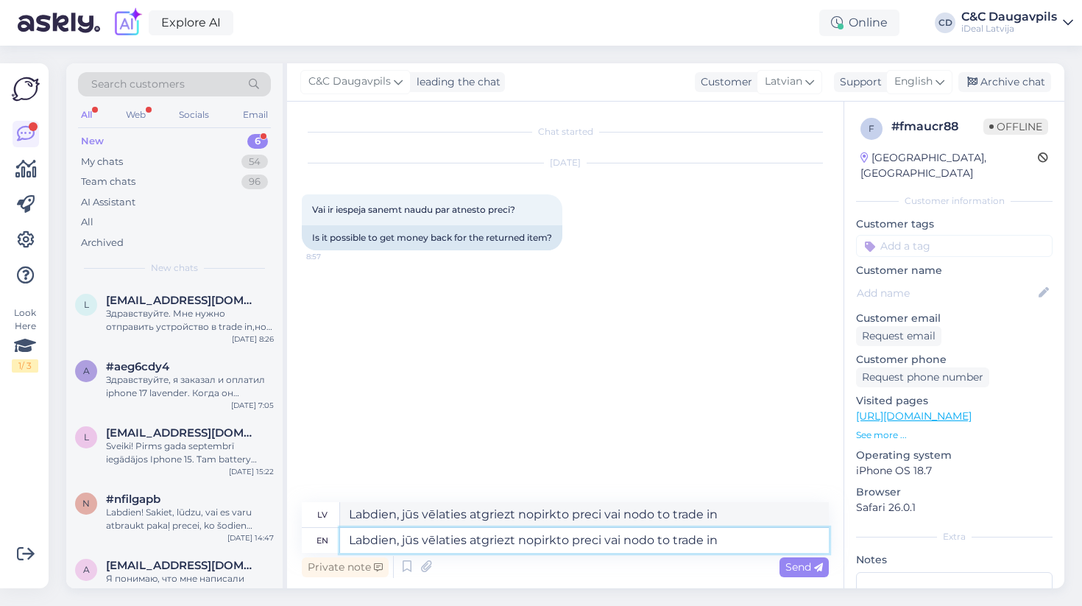
type textarea "Labdien, jūs vēlaties atgriezt nopirkto preci vai nodo to trade in?"
click at [656, 539] on textarea "Labdien, jūs vēlaties atgriezt nopirkto preci vai nodo to trade in?" at bounding box center [584, 540] width 489 height 25
type textarea "Labdien, jūs vēlaties atgriezt nopirkto preci vai nodoto trade in?"
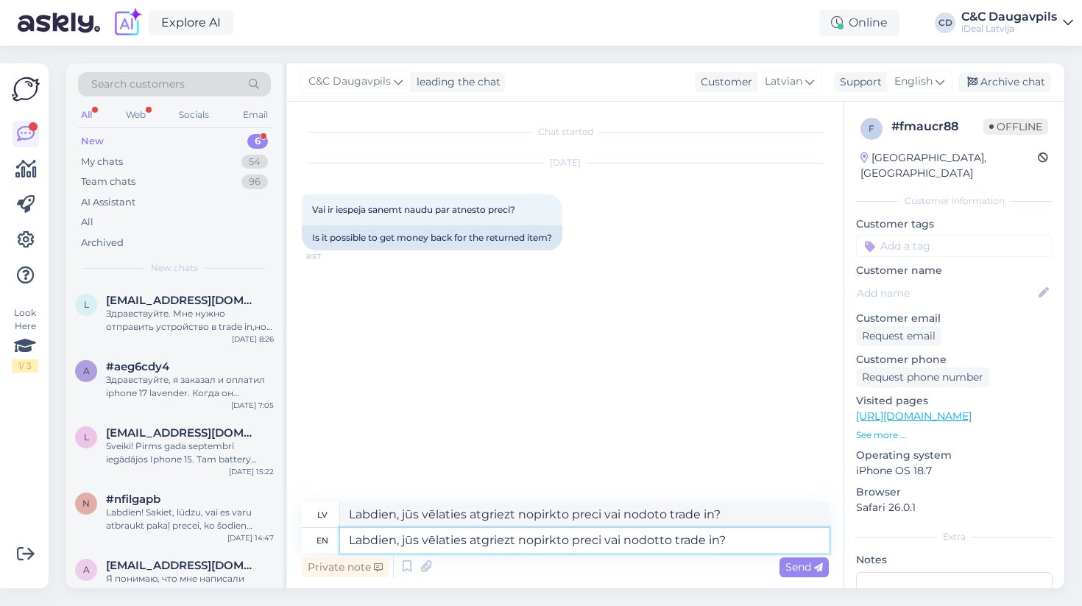
type textarea "Labdien, jūs vēlaties atgriezt nopirkto preci vai nodot to trade in?"
click at [802, 564] on span "Send" at bounding box center [804, 566] width 38 height 13
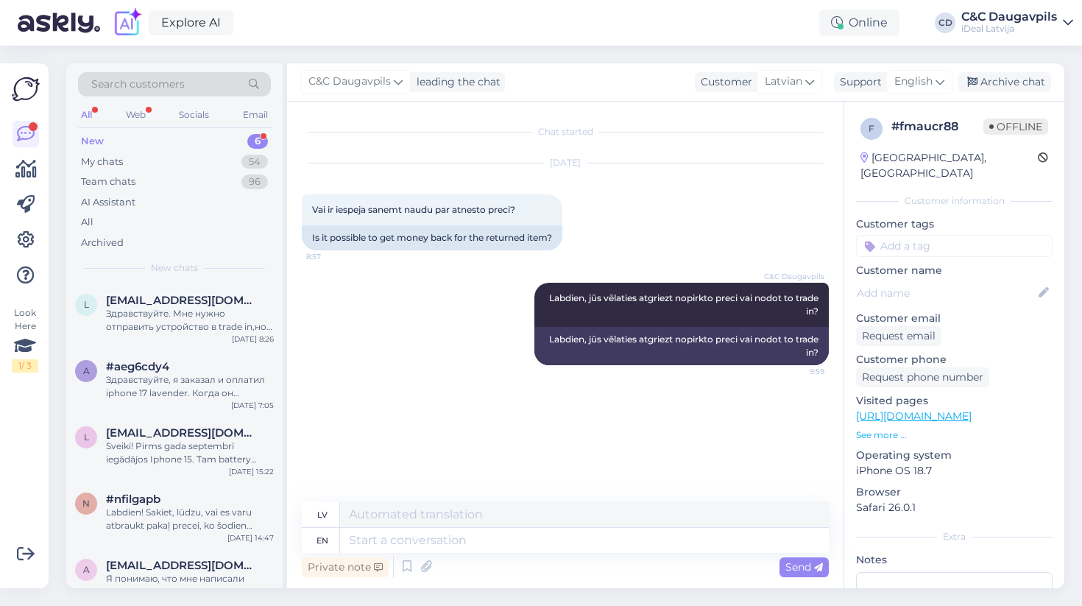
click at [140, 143] on div "New 6" at bounding box center [174, 141] width 193 height 21
click at [169, 314] on div "Здравствуйте. Мне нужно отправить устройство в trade in,но у меня нет нет кода,…" at bounding box center [190, 320] width 168 height 26
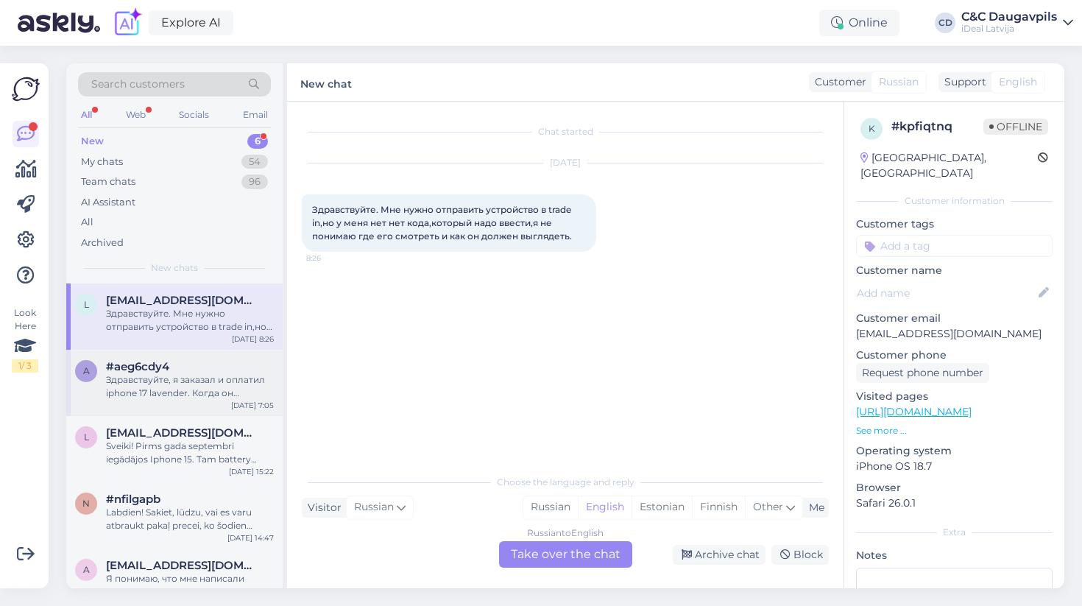
click at [177, 399] on div "a #aeg6cdy4 Здравствуйте, я заказал и оплатил iphone 17 lavender. Когда он появ…" at bounding box center [174, 383] width 216 height 66
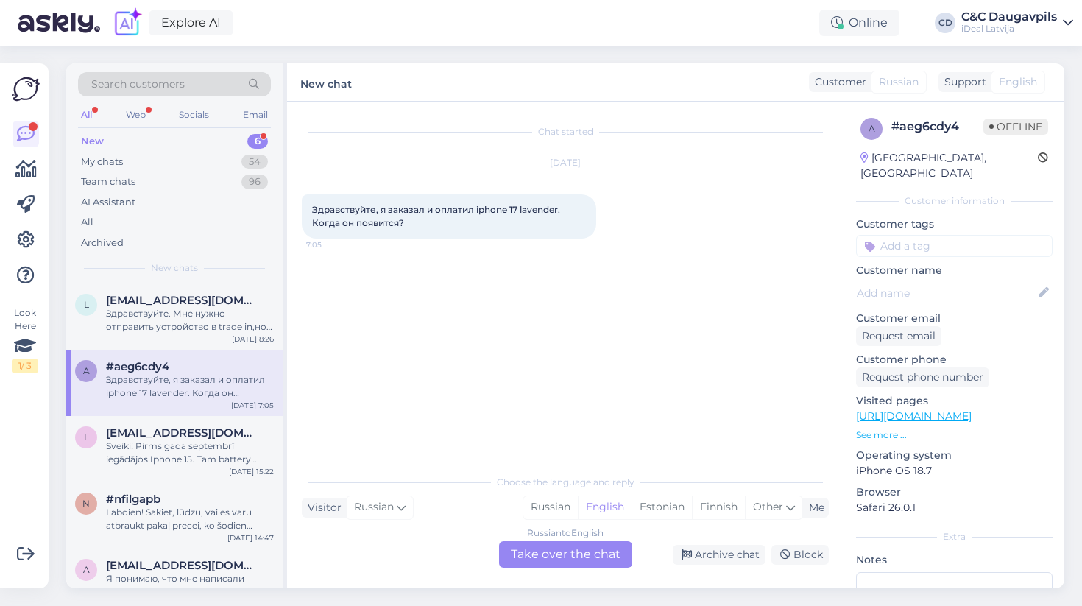
click at [526, 551] on div "Russian to English Take over the chat" at bounding box center [565, 554] width 133 height 26
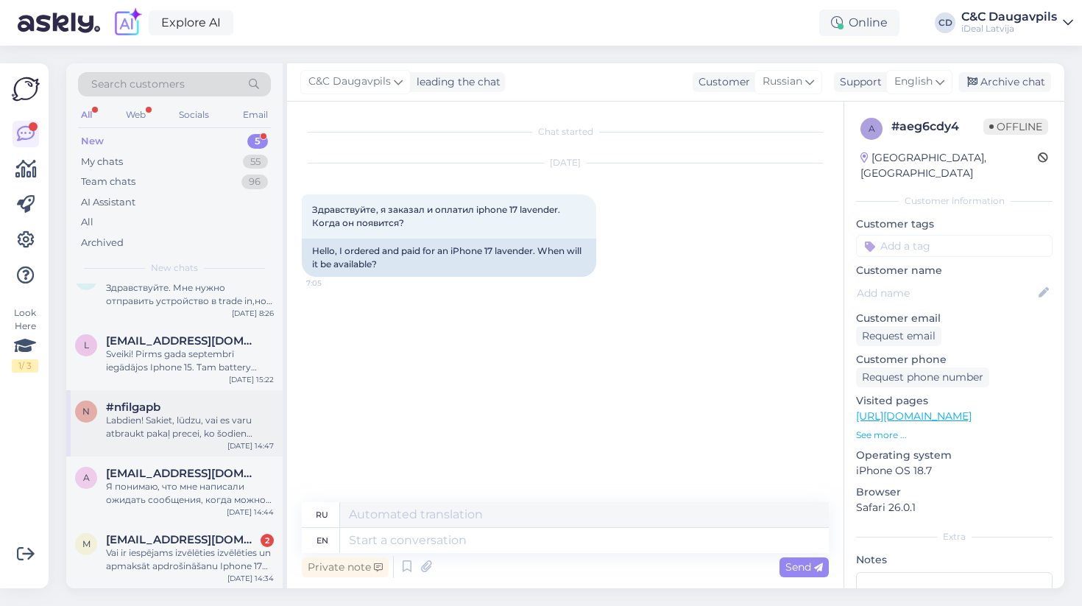
scroll to position [24, 0]
click at [166, 157] on div "My chats 55" at bounding box center [174, 162] width 193 height 21
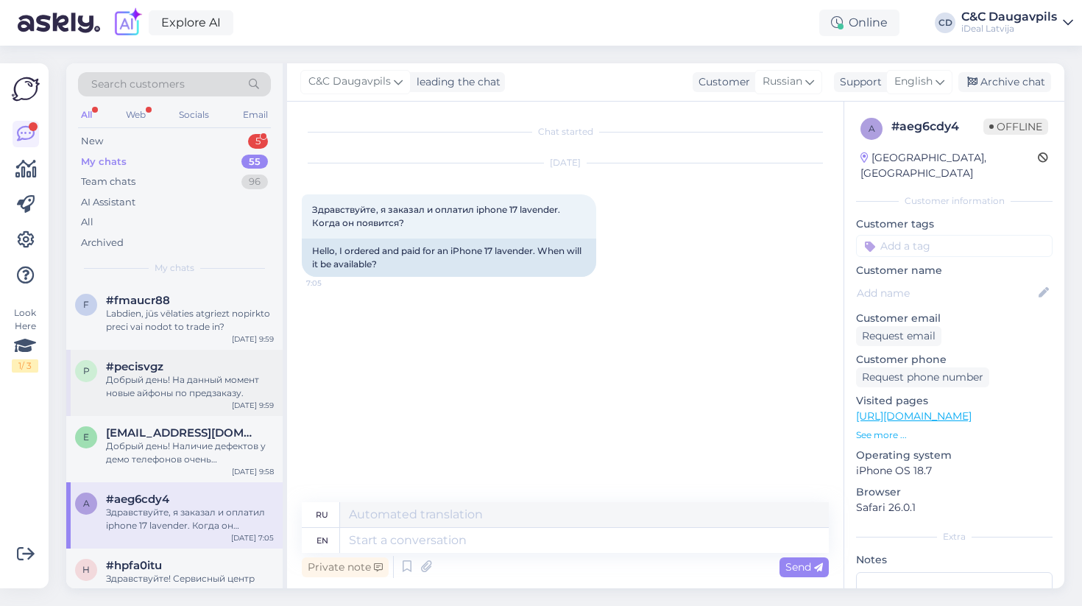
click at [146, 385] on div "Добрый день! На данный момент новые айфоны по предзаказу." at bounding box center [190, 386] width 168 height 26
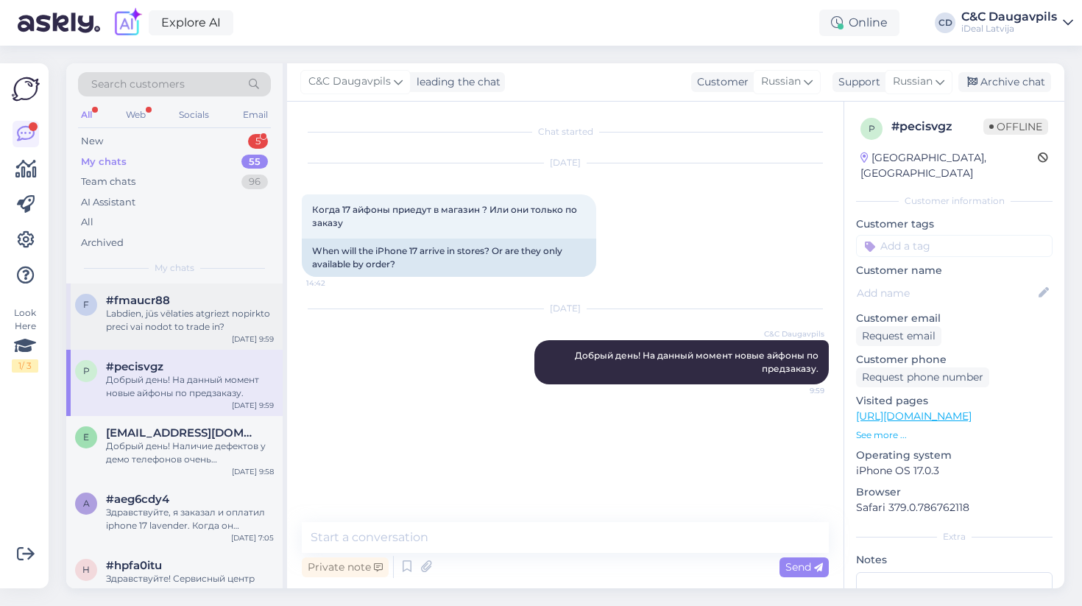
click at [140, 294] on span "#fmaucr88" at bounding box center [138, 300] width 64 height 13
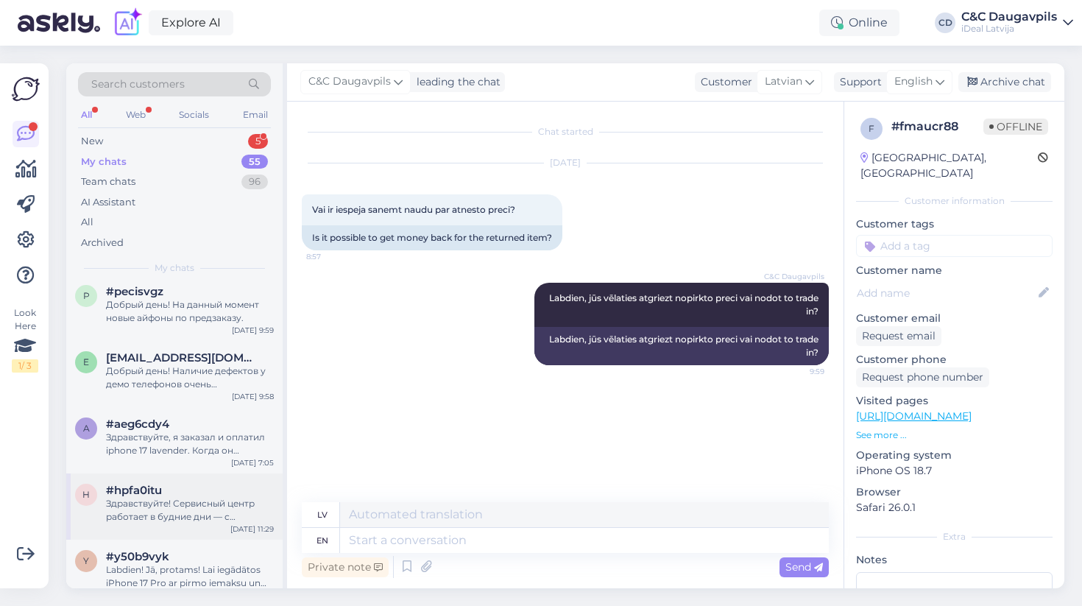
scroll to position [79, 0]
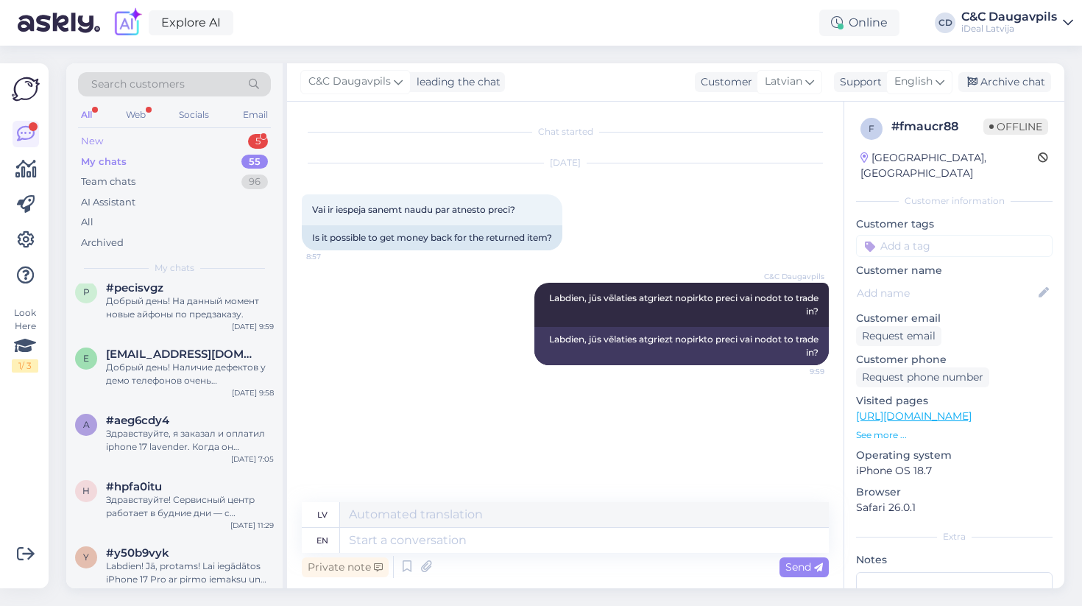
click at [165, 142] on div "New 5" at bounding box center [174, 141] width 193 height 21
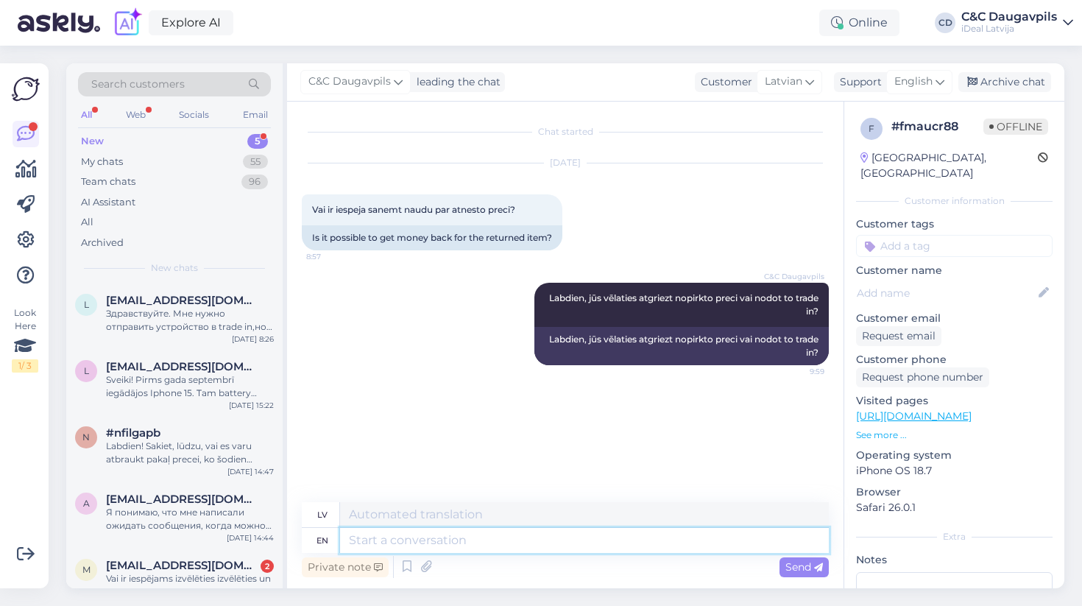
click at [376, 545] on textarea at bounding box center [584, 540] width 489 height 25
click at [139, 314] on div "Здравствуйте. Мне нужно отправить устройство в trade in,но у меня нет нет кода,…" at bounding box center [190, 320] width 168 height 26
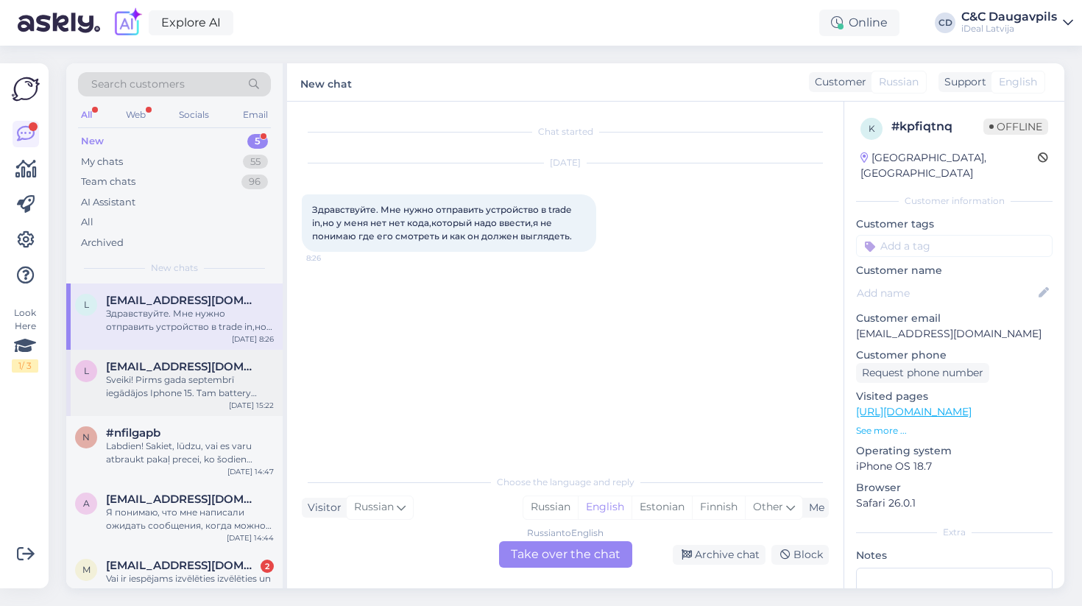
click at [153, 380] on div "Sveiki! Pirms gada septembrī iegādājos Iphone 15. Tam battery health turējās ļo…" at bounding box center [190, 386] width 168 height 26
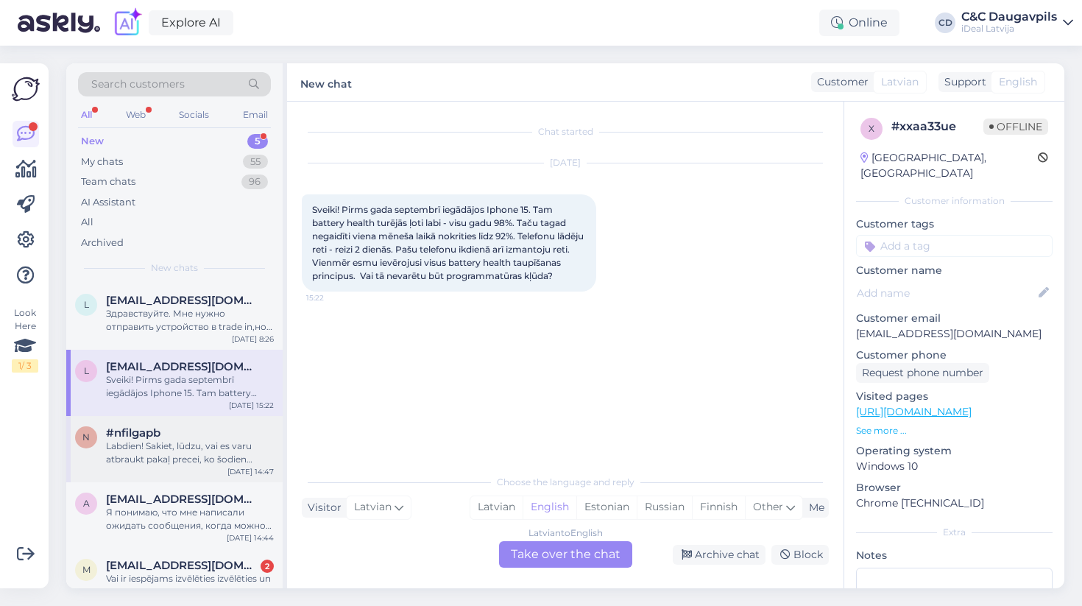
click at [156, 439] on div "Labdien! Sakiet, lūdzu, vai es varu atbraukt pakaļ precei, ko šodien pasūtīju (…" at bounding box center [190, 452] width 168 height 26
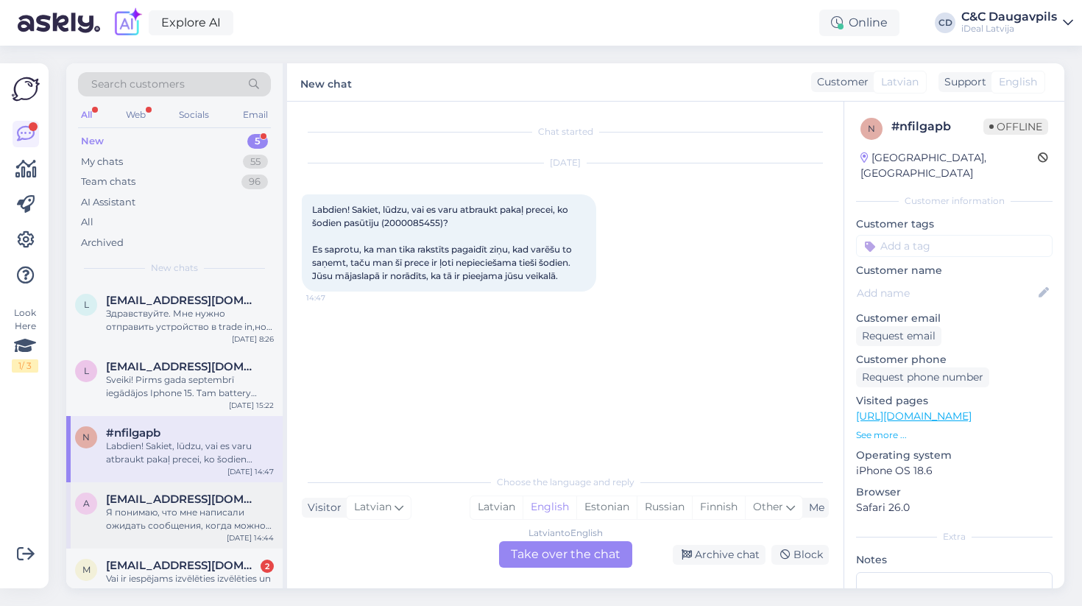
click at [126, 519] on div "Я понимаю, что мне написали ожидать сообщения, когда можно будет прийти за ним …" at bounding box center [190, 519] width 168 height 26
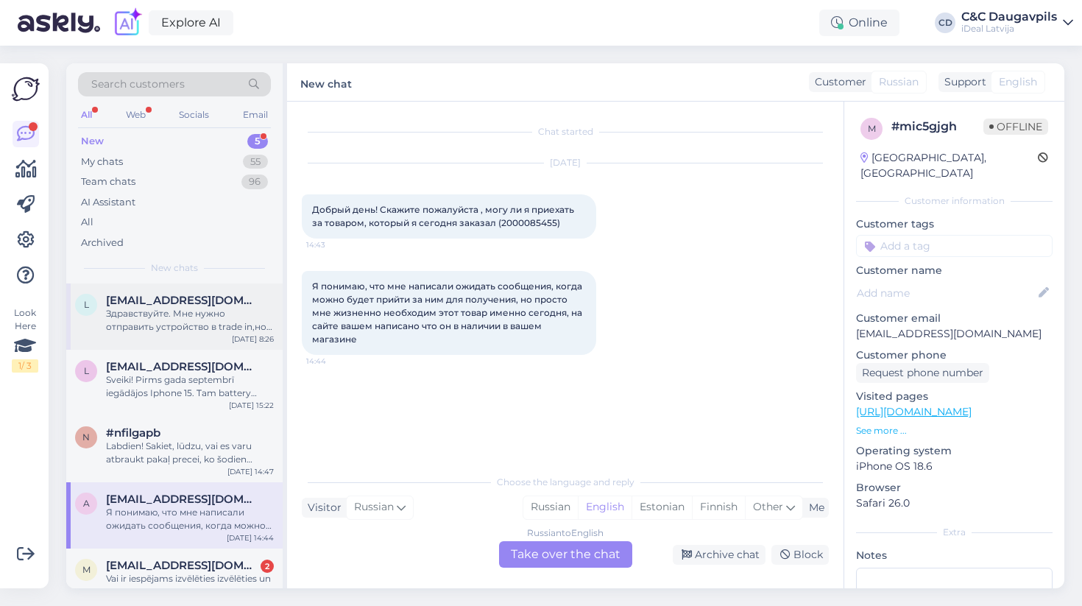
click at [129, 318] on div "Здравствуйте. Мне нужно отправить устройство в trade in,но у меня нет нет кода,…" at bounding box center [190, 320] width 168 height 26
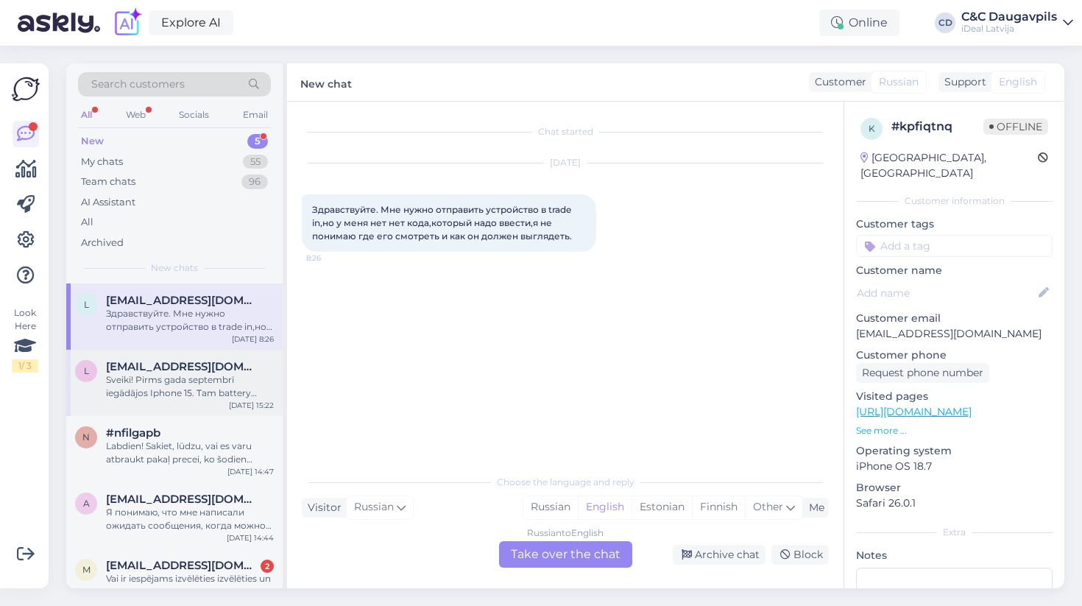
click at [136, 378] on div "Sveiki! Pirms gada septembrī iegādājos Iphone 15. Tam battery health turējās ļo…" at bounding box center [190, 386] width 168 height 26
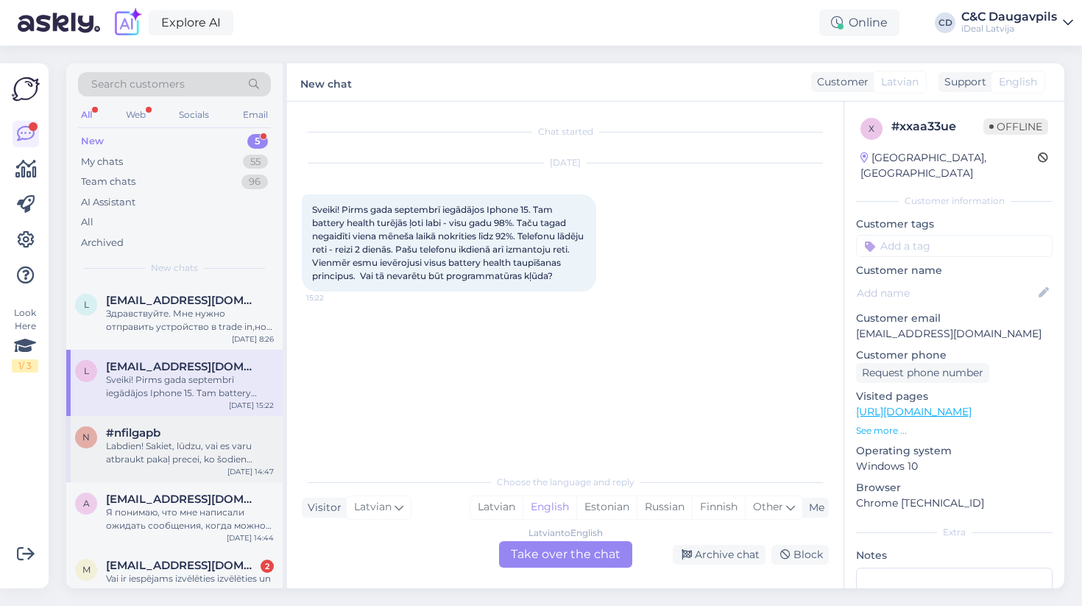
click at [151, 467] on div "n #nfilgapb Labdien! Sakiet, lūdzu, vai es varu atbraukt pakaļ precei, ko šodie…" at bounding box center [174, 449] width 216 height 66
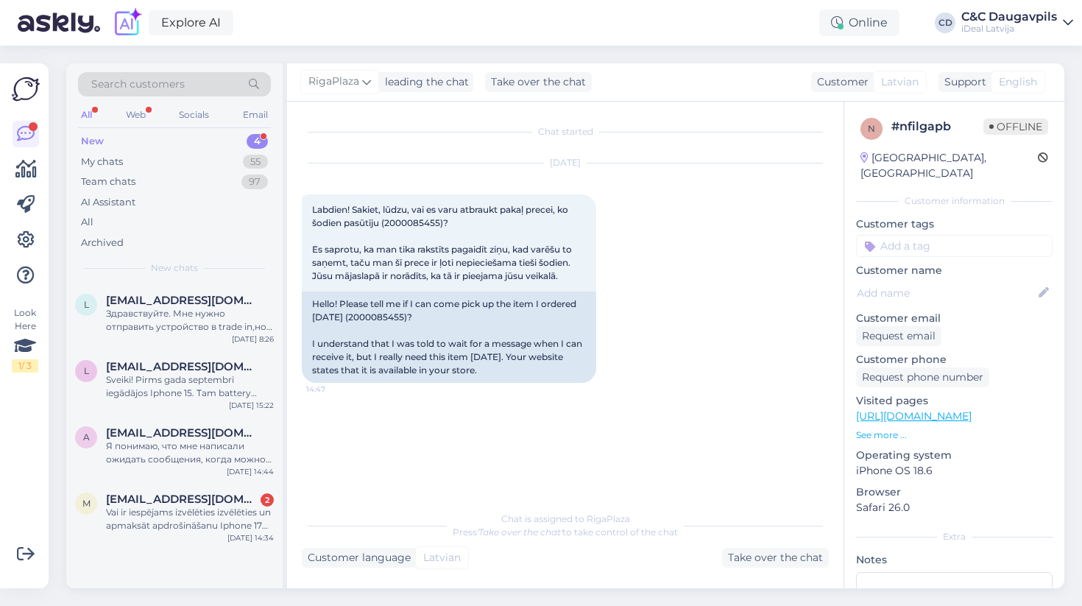
scroll to position [28, 0]
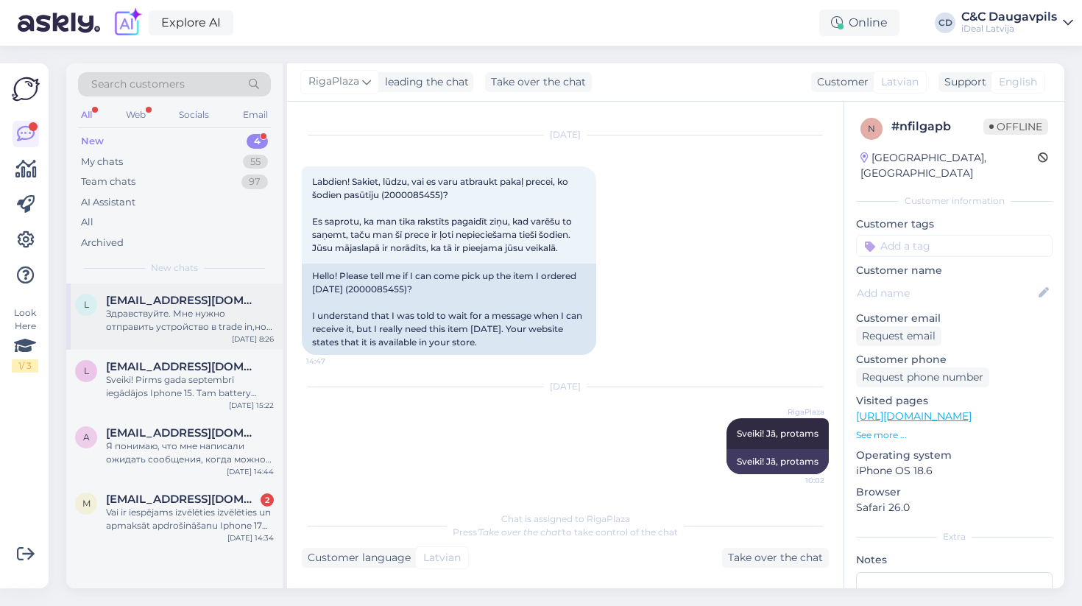
click at [181, 311] on div "Здравствуйте. Мне нужно отправить устройство в trade in,но у меня нет нет кода,…" at bounding box center [190, 320] width 168 height 26
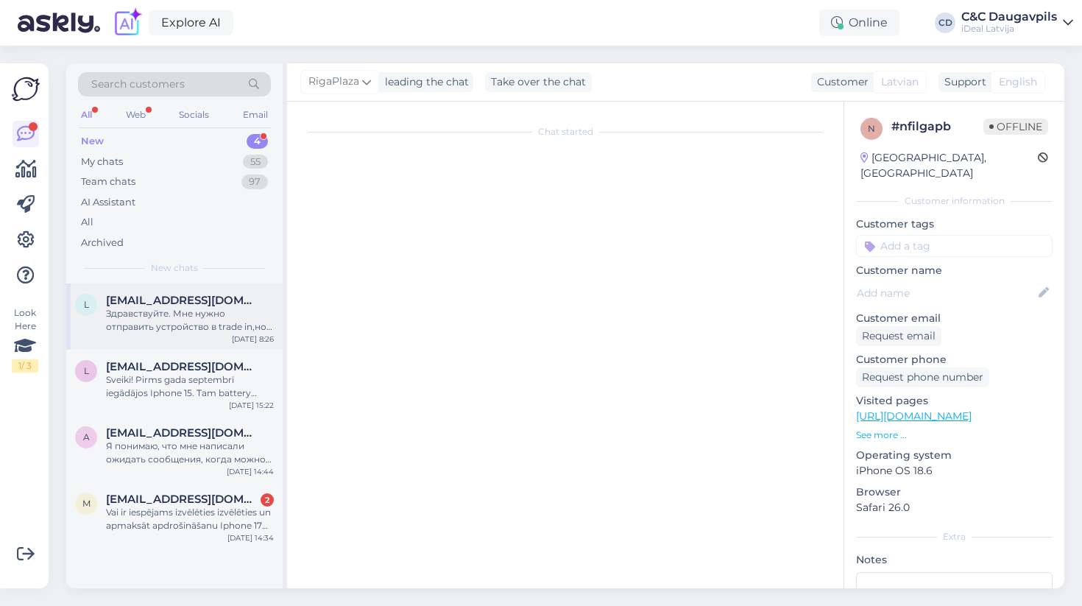
scroll to position [0, 0]
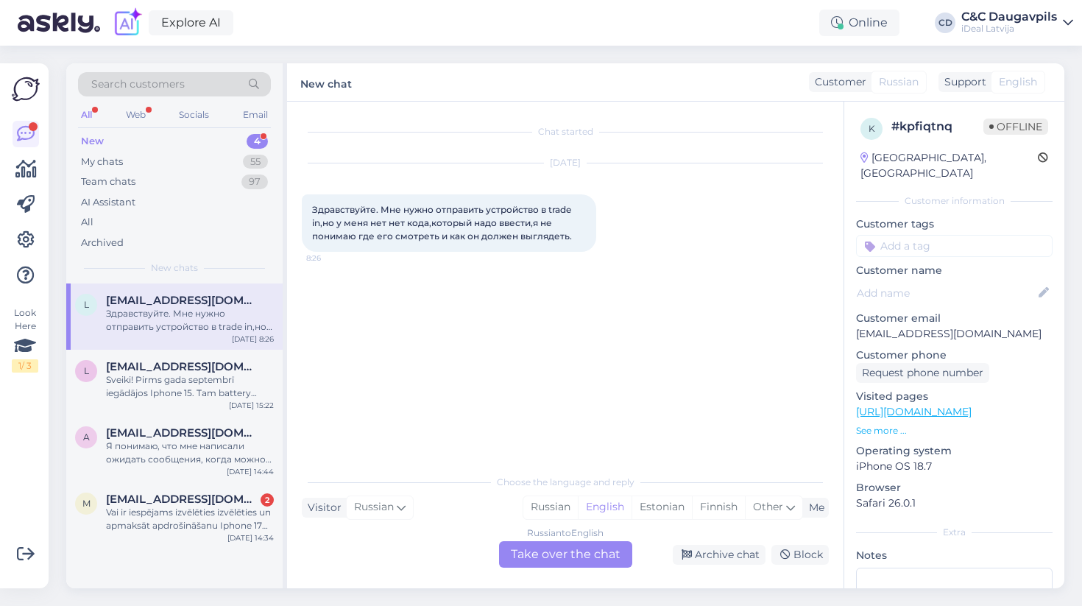
click at [225, 146] on div "New 4" at bounding box center [174, 141] width 193 height 21
click at [189, 388] on div "Sveiki! Pirms gada septembrī iegādājos Iphone 15. Tam battery health turējās ļo…" at bounding box center [190, 386] width 168 height 26
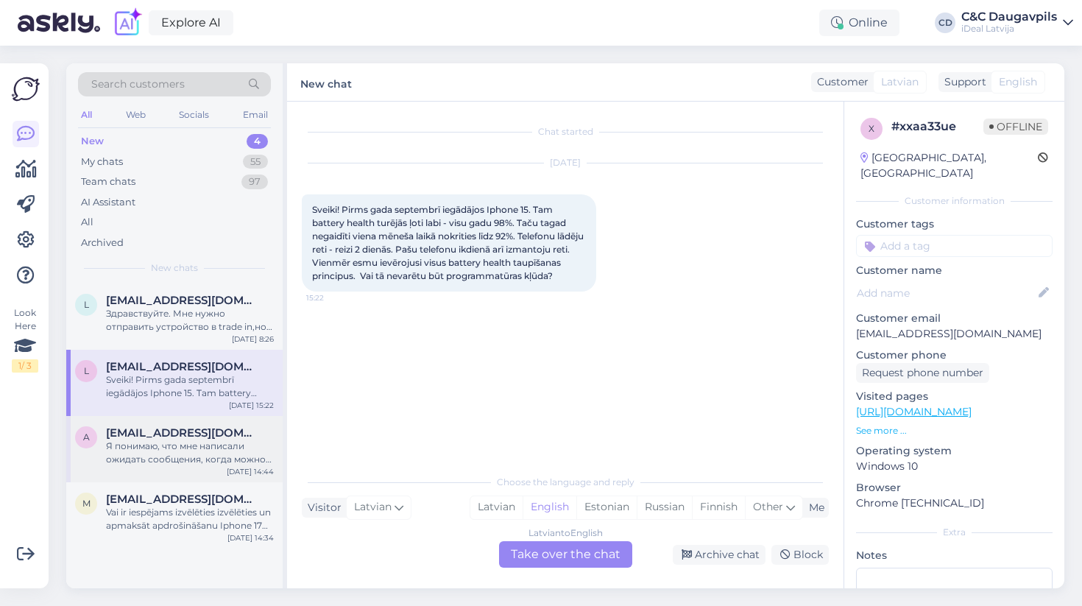
click at [186, 439] on div "Я понимаю, что мне написали ожидать сообщения, когда можно будет прийти за ним …" at bounding box center [190, 452] width 168 height 26
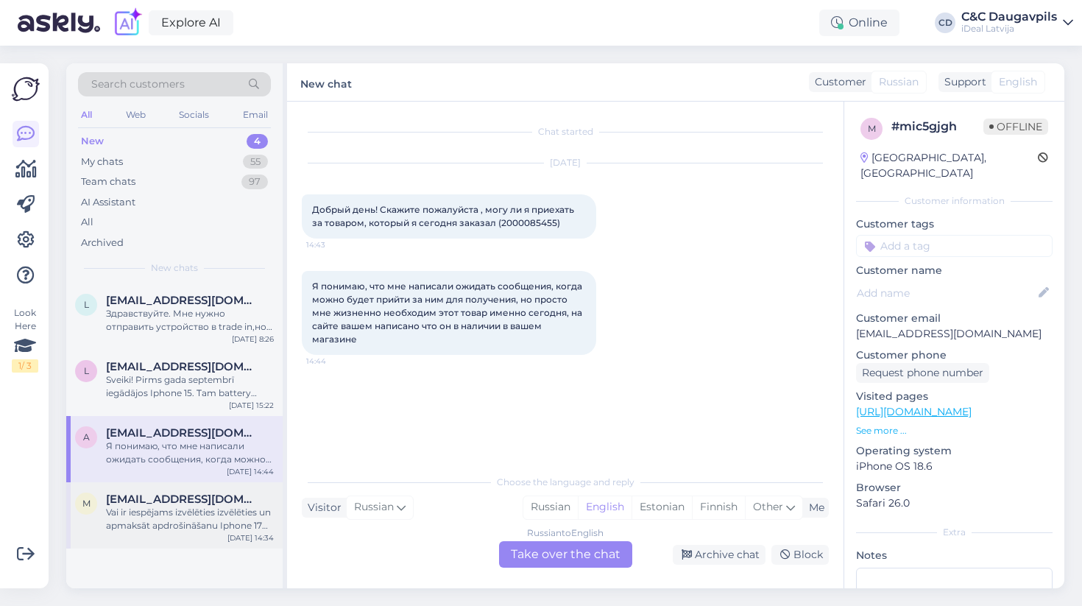
click at [194, 507] on div "Vai ir iespējams izvēlēties izvēlēties un apmaksāt apdrošināšanu Iphone 17 pie …" at bounding box center [190, 519] width 168 height 26
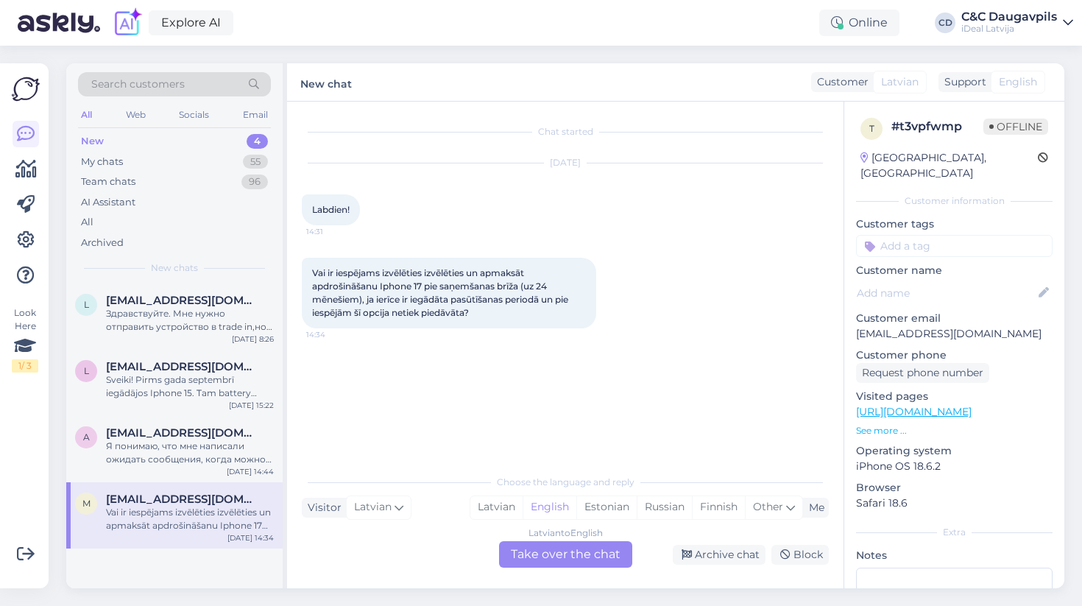
click at [104, 142] on div "New 4" at bounding box center [174, 141] width 193 height 21
click at [179, 436] on span "[EMAIL_ADDRESS][DOMAIN_NAME]" at bounding box center [182, 432] width 153 height 13
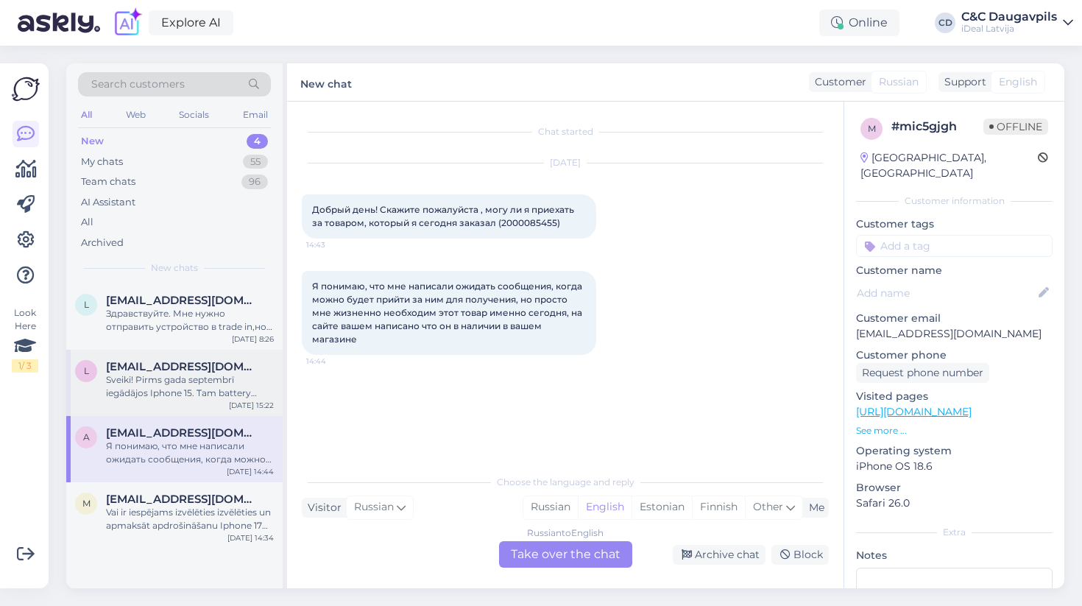
click at [174, 380] on div "Sveiki! Pirms gada septembrī iegādājos Iphone 15. Tam battery health turējās ļo…" at bounding box center [190, 386] width 168 height 26
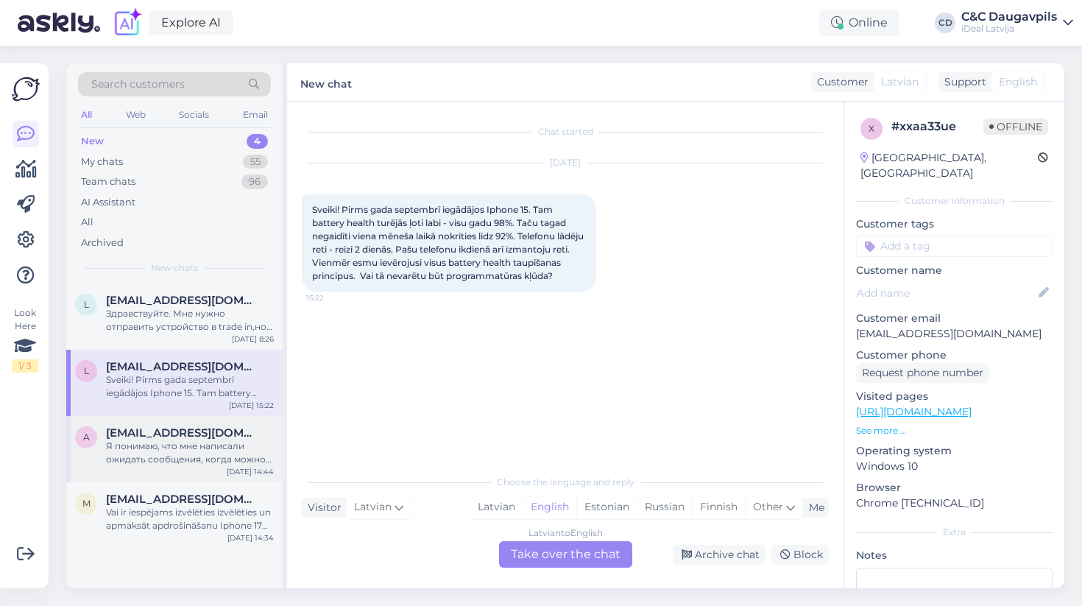
click at [157, 439] on div "Я понимаю, что мне написали ожидать сообщения, когда можно будет прийти за ним …" at bounding box center [190, 452] width 168 height 26
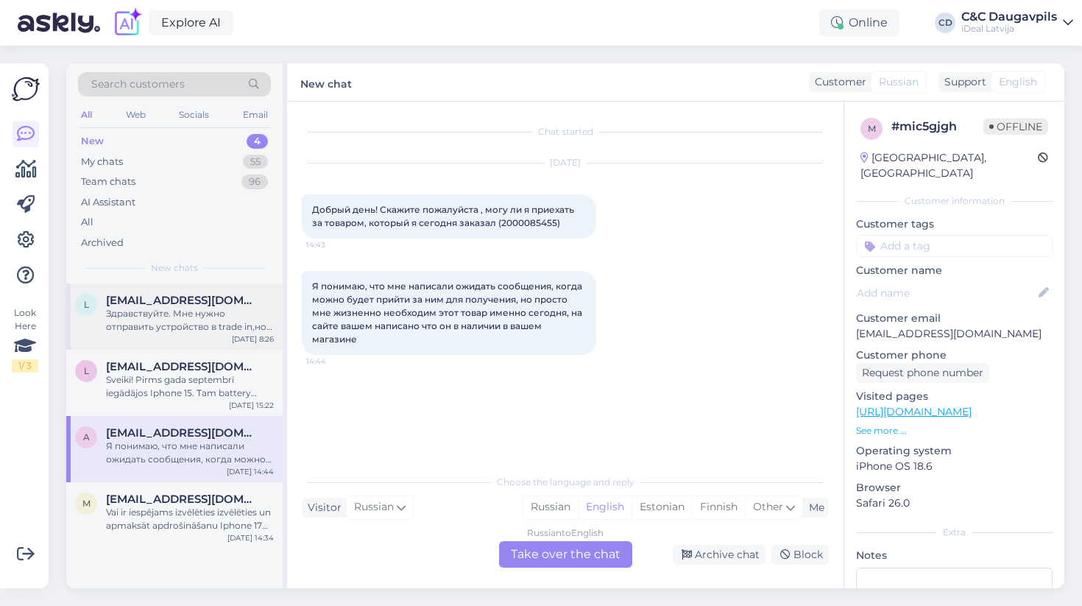
click at [148, 330] on div "Здравствуйте. Мне нужно отправить устройство в trade in,но у меня нет нет кода,…" at bounding box center [190, 320] width 168 height 26
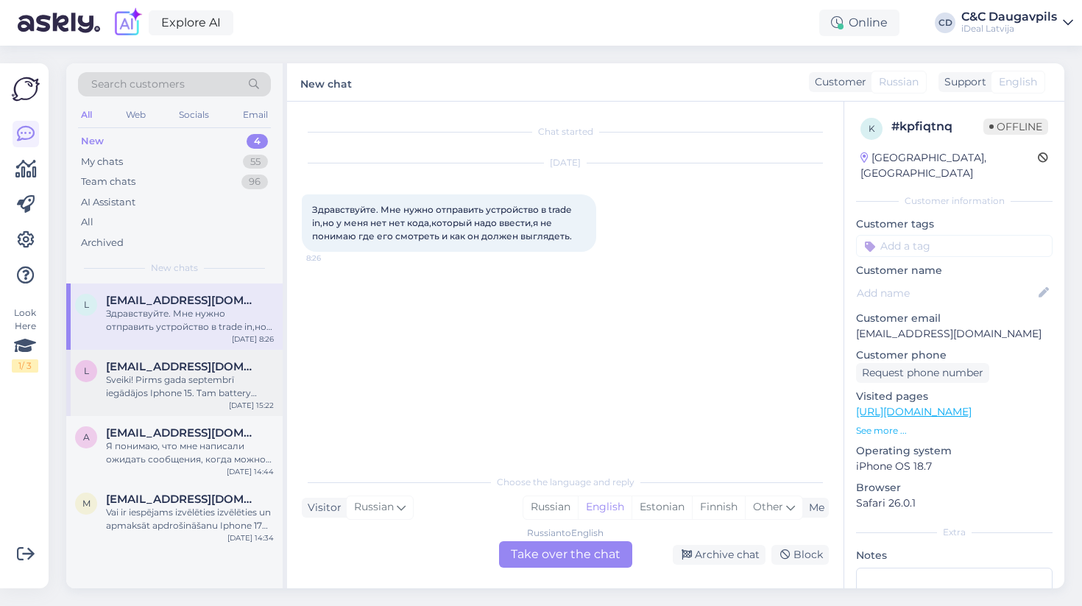
click at [174, 376] on div "Sveiki! Pirms gada septembrī iegādājos Iphone 15. Tam battery health turējās ļo…" at bounding box center [190, 386] width 168 height 26
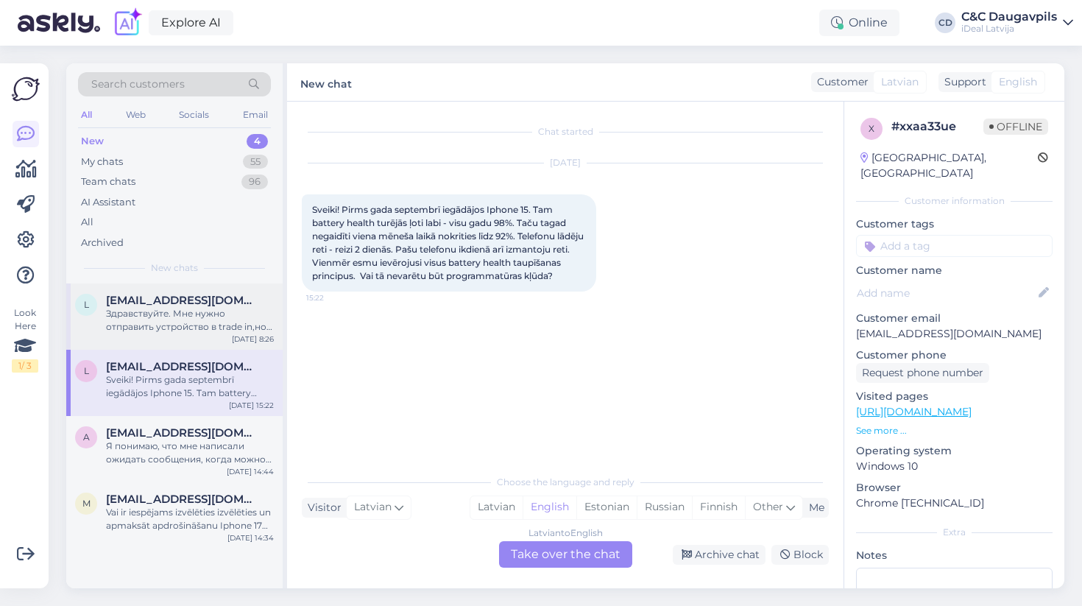
click at [194, 286] on div "l [EMAIL_ADDRESS][DOMAIN_NAME] Здравствуйте. Мне нужно отправить устройство в t…" at bounding box center [174, 316] width 216 height 66
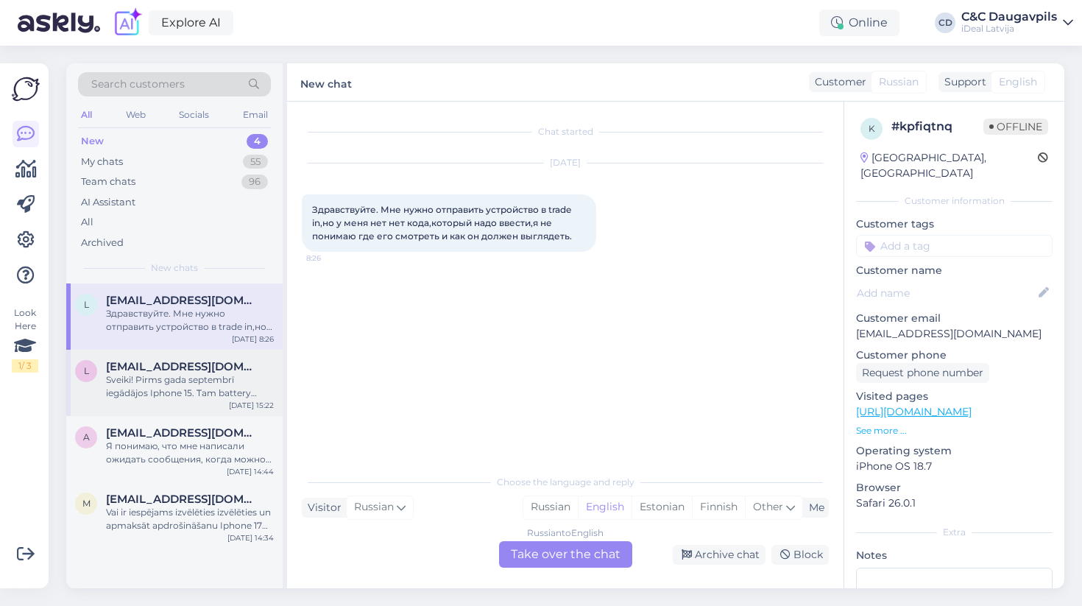
click at [194, 373] on div "Sveiki! Pirms gada septembrī iegādājos Iphone 15. Tam battery health turējās ļo…" at bounding box center [190, 386] width 168 height 26
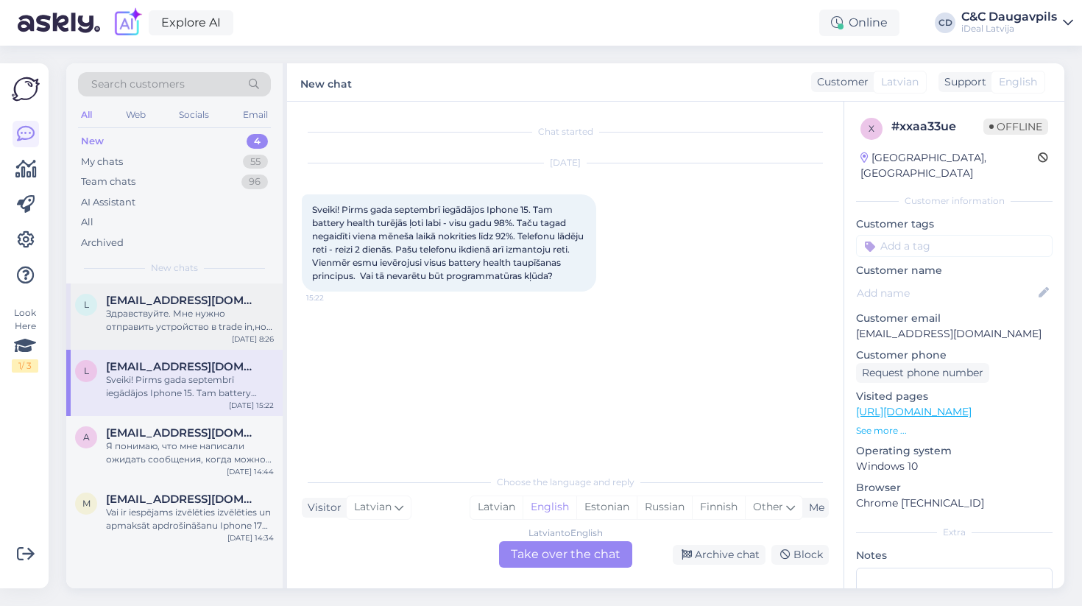
click at [178, 328] on div "Здравствуйте. Мне нужно отправить устройство в trade in,но у меня нет нет кода,…" at bounding box center [190, 320] width 168 height 26
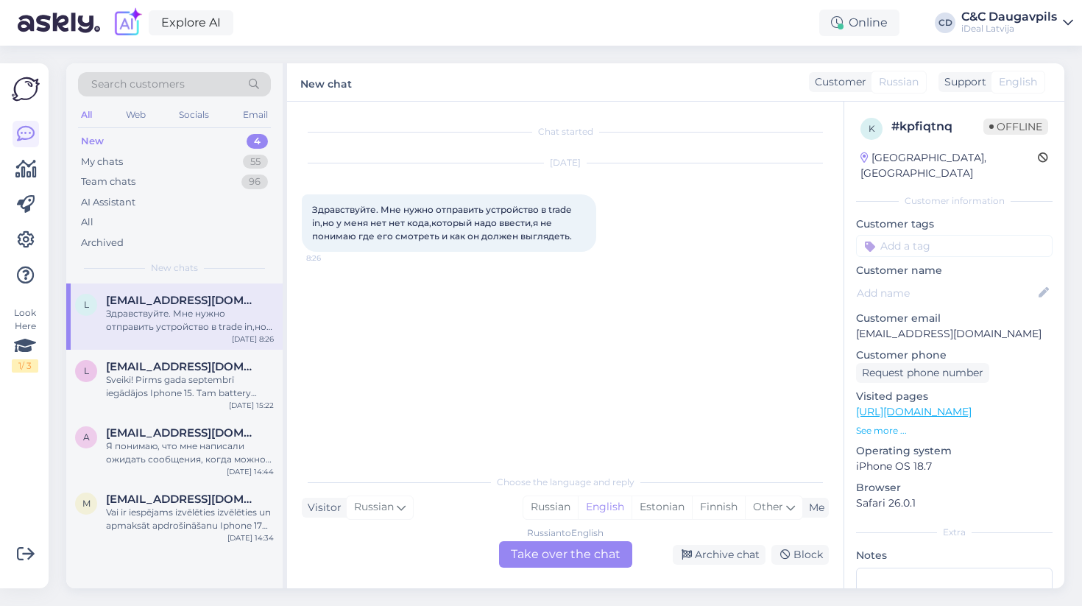
click at [169, 141] on div "New 4" at bounding box center [174, 141] width 193 height 21
